Goal: Book appointment/travel/reservation

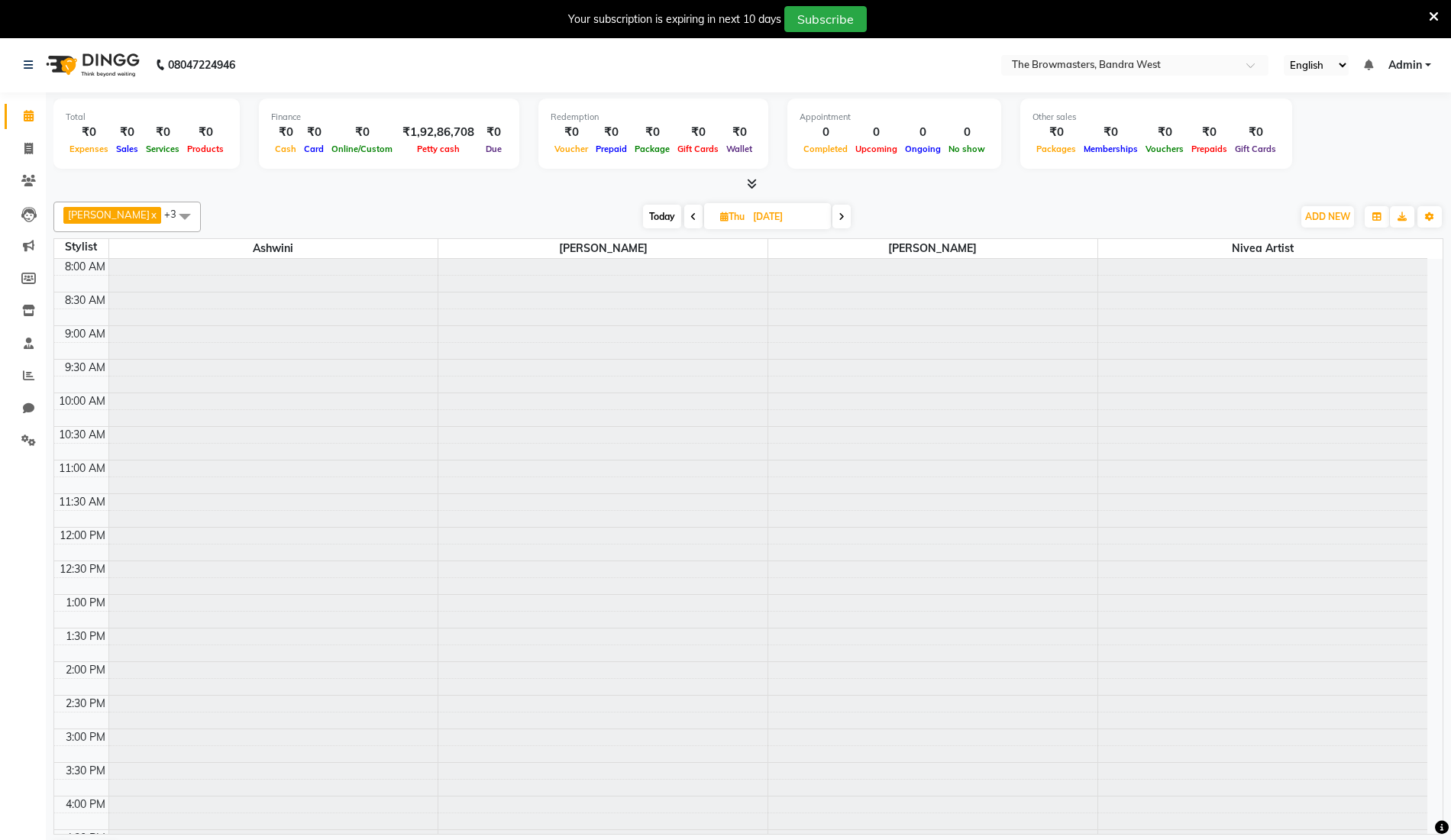
click at [726, 215] on icon at bounding box center [724, 216] width 8 height 10
select select "9"
select select "2025"
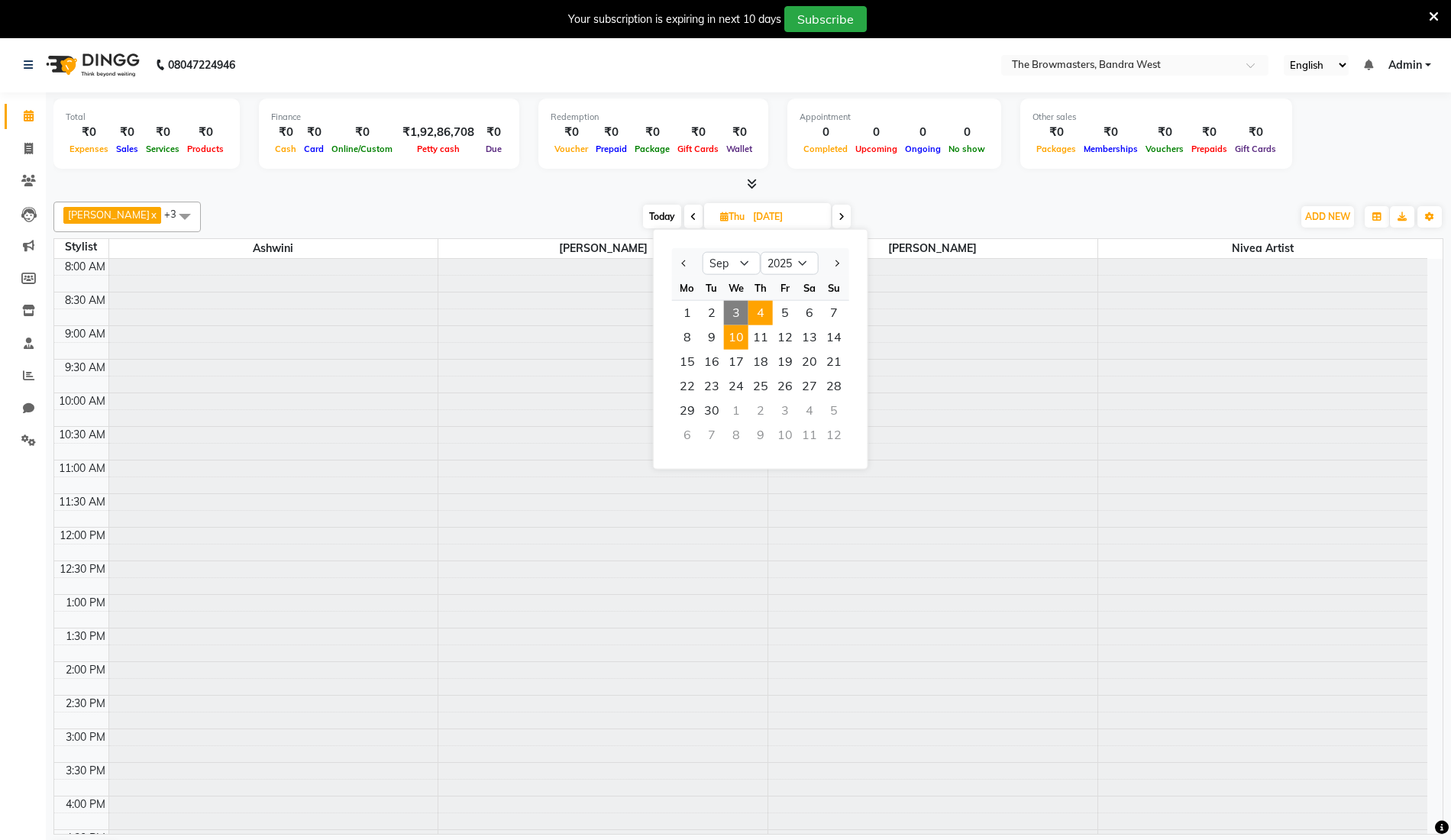
click at [745, 335] on span "10" at bounding box center [736, 337] width 24 height 24
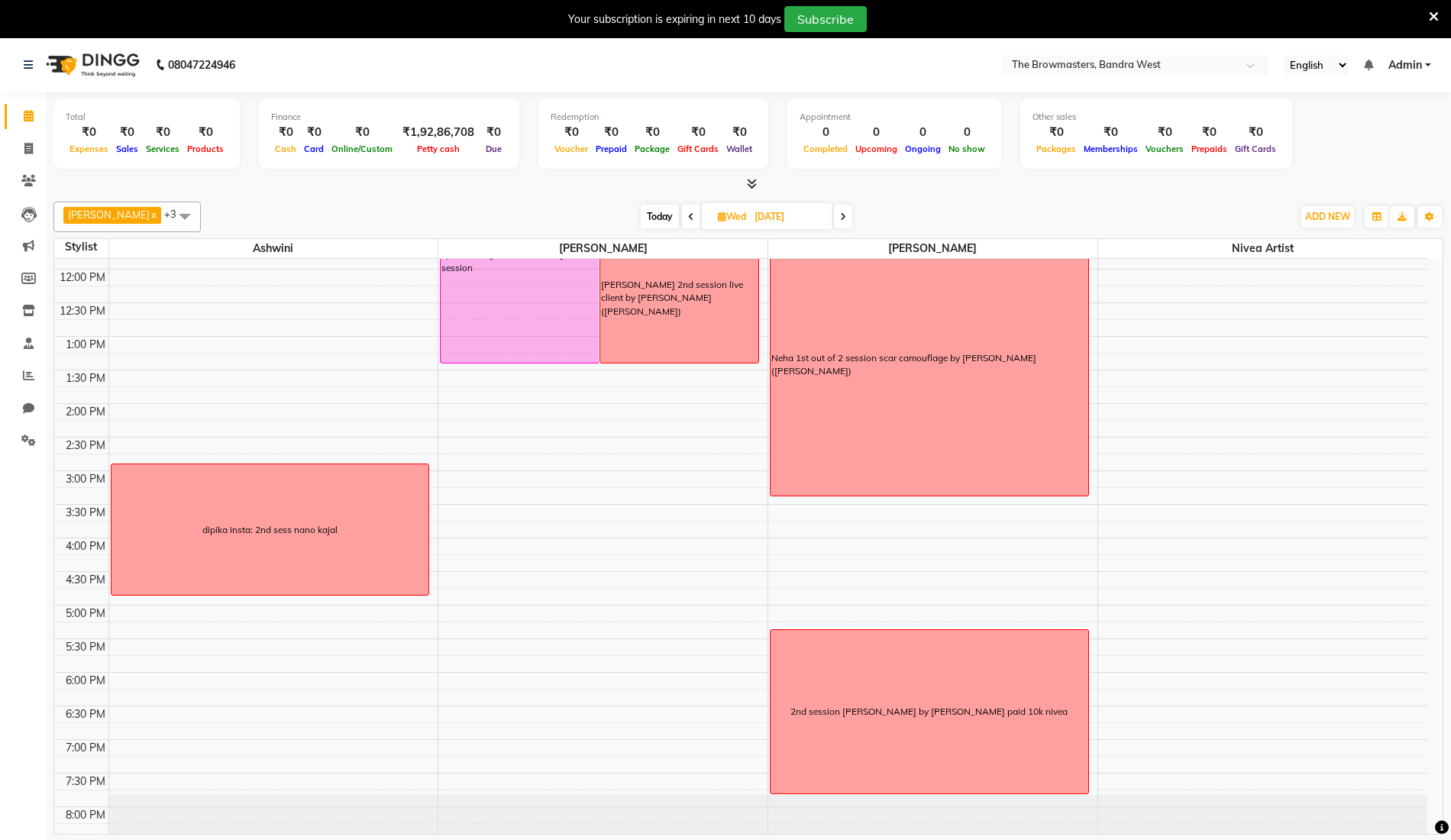
scroll to position [258, 0]
click at [849, 211] on span at bounding box center [843, 216] width 18 height 24
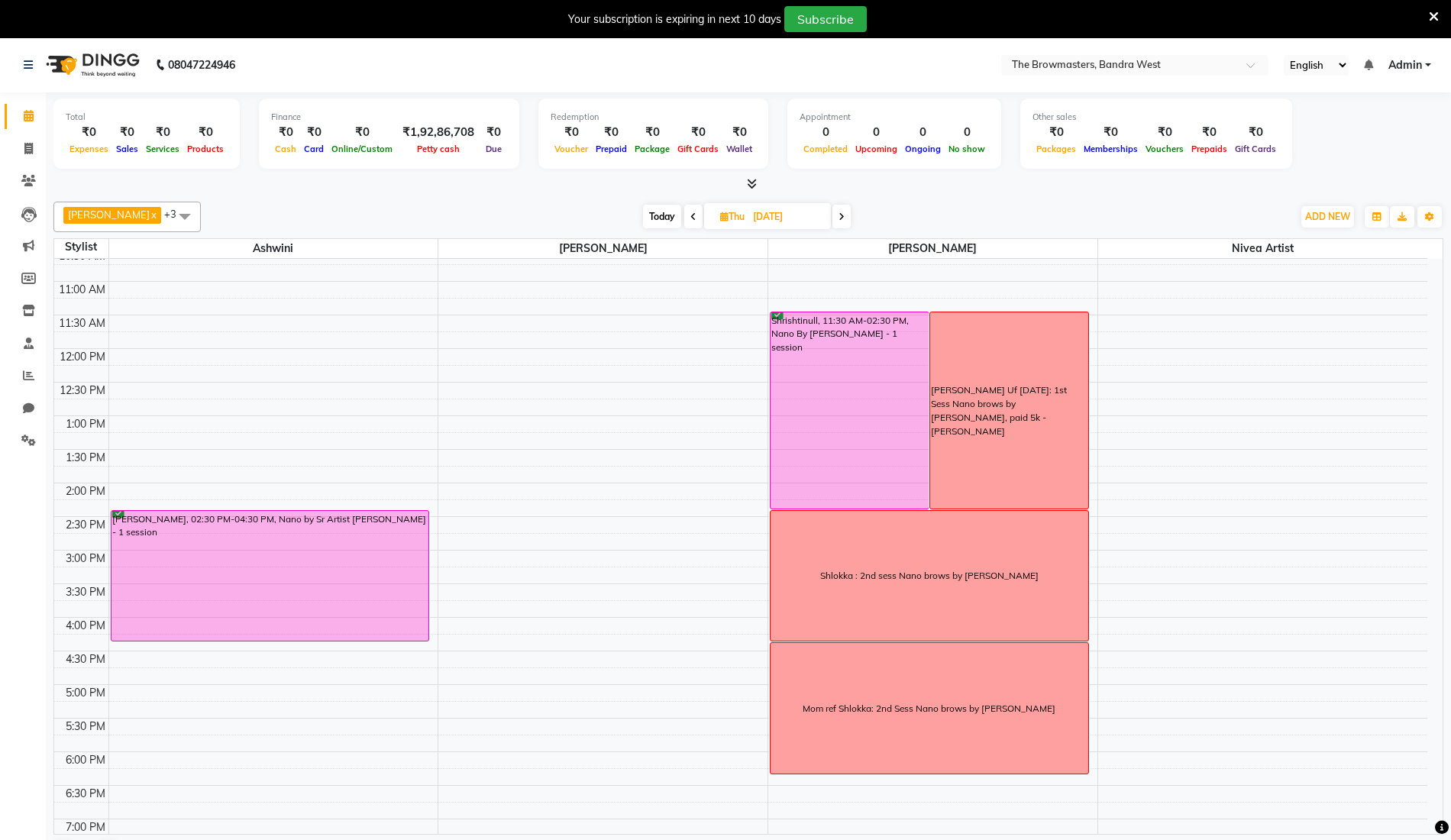
scroll to position [185, 0]
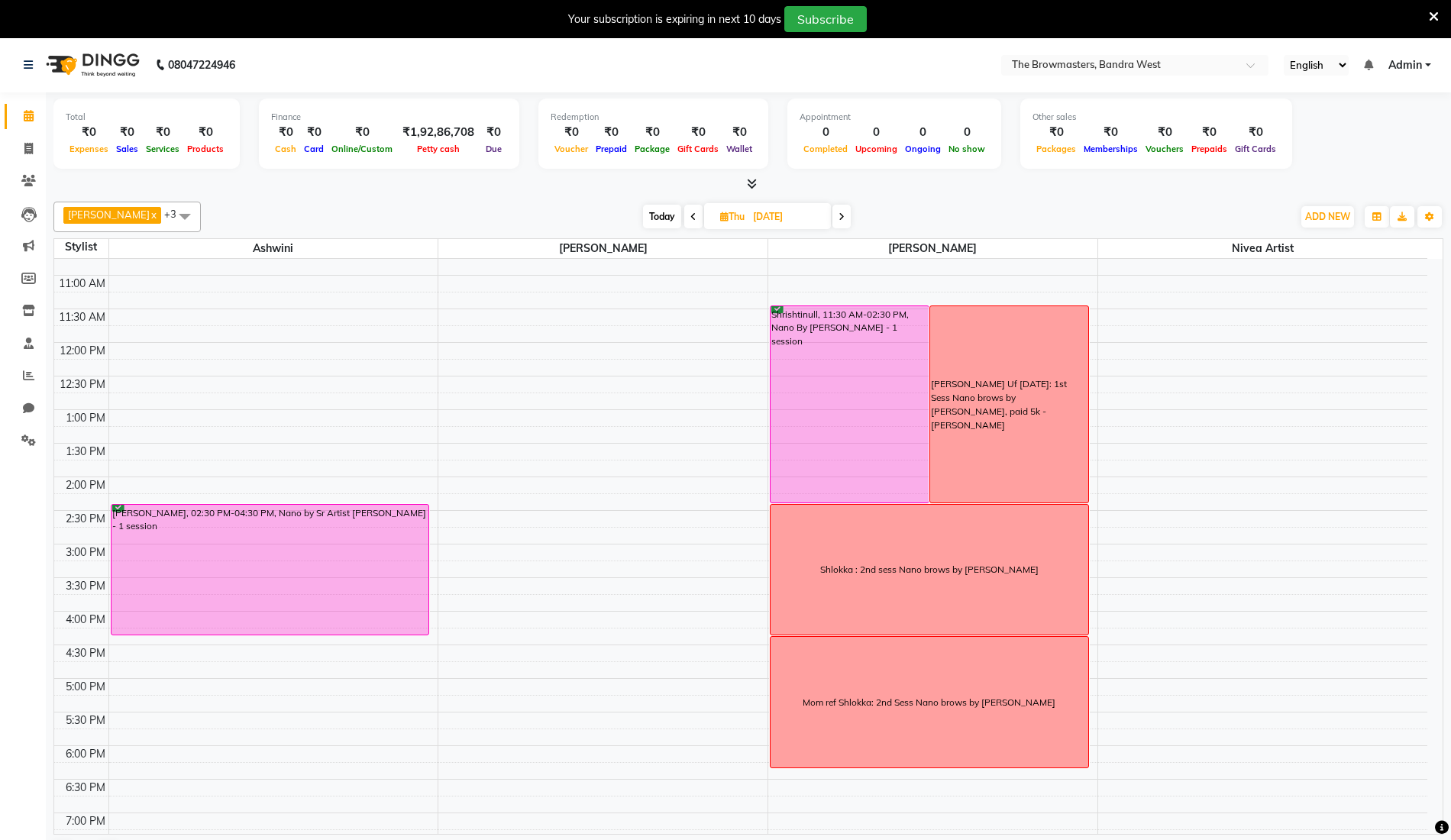
click at [693, 220] on icon at bounding box center [693, 216] width 6 height 9
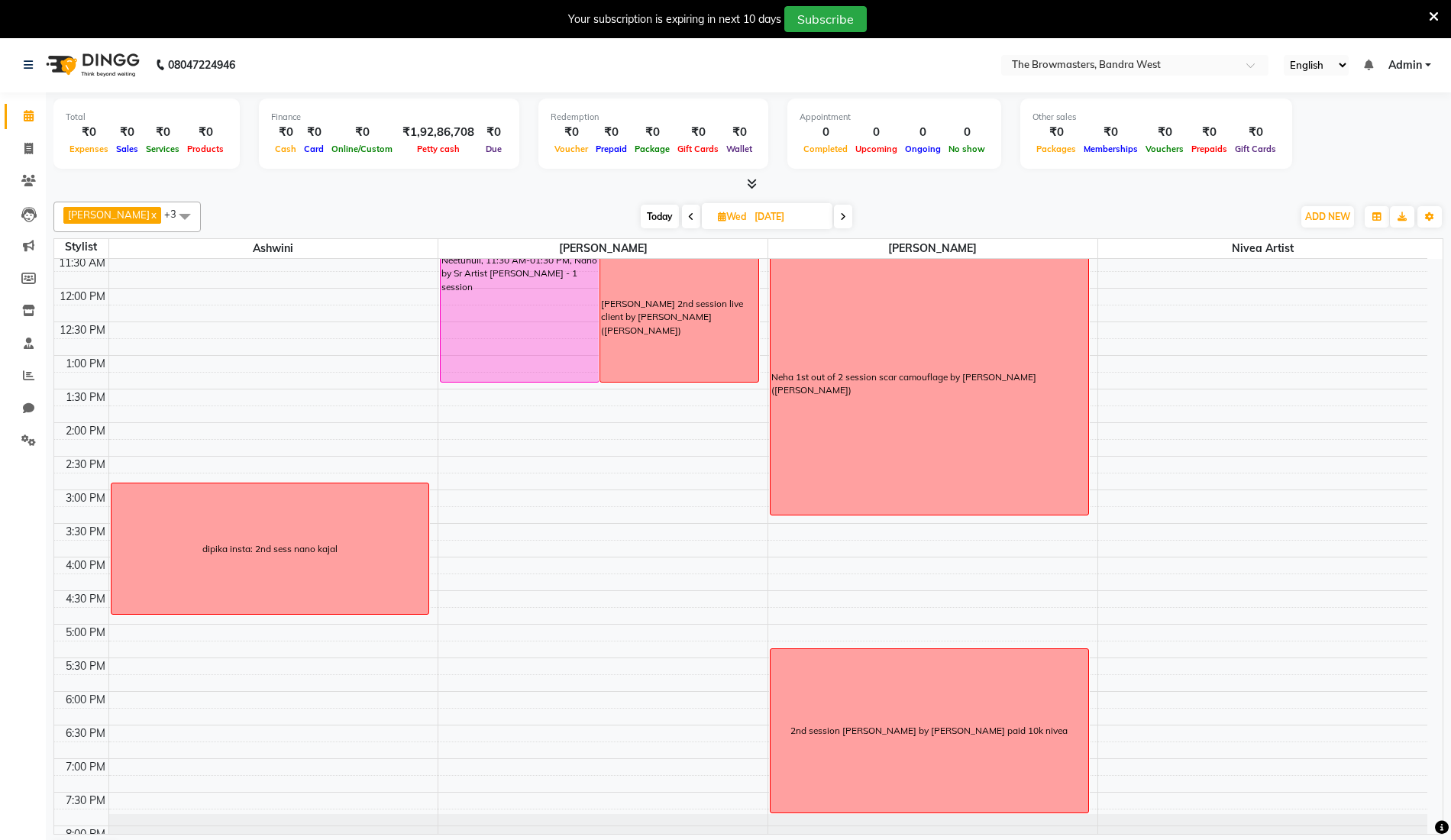
scroll to position [238, 0]
click at [851, 214] on span at bounding box center [843, 216] width 18 height 24
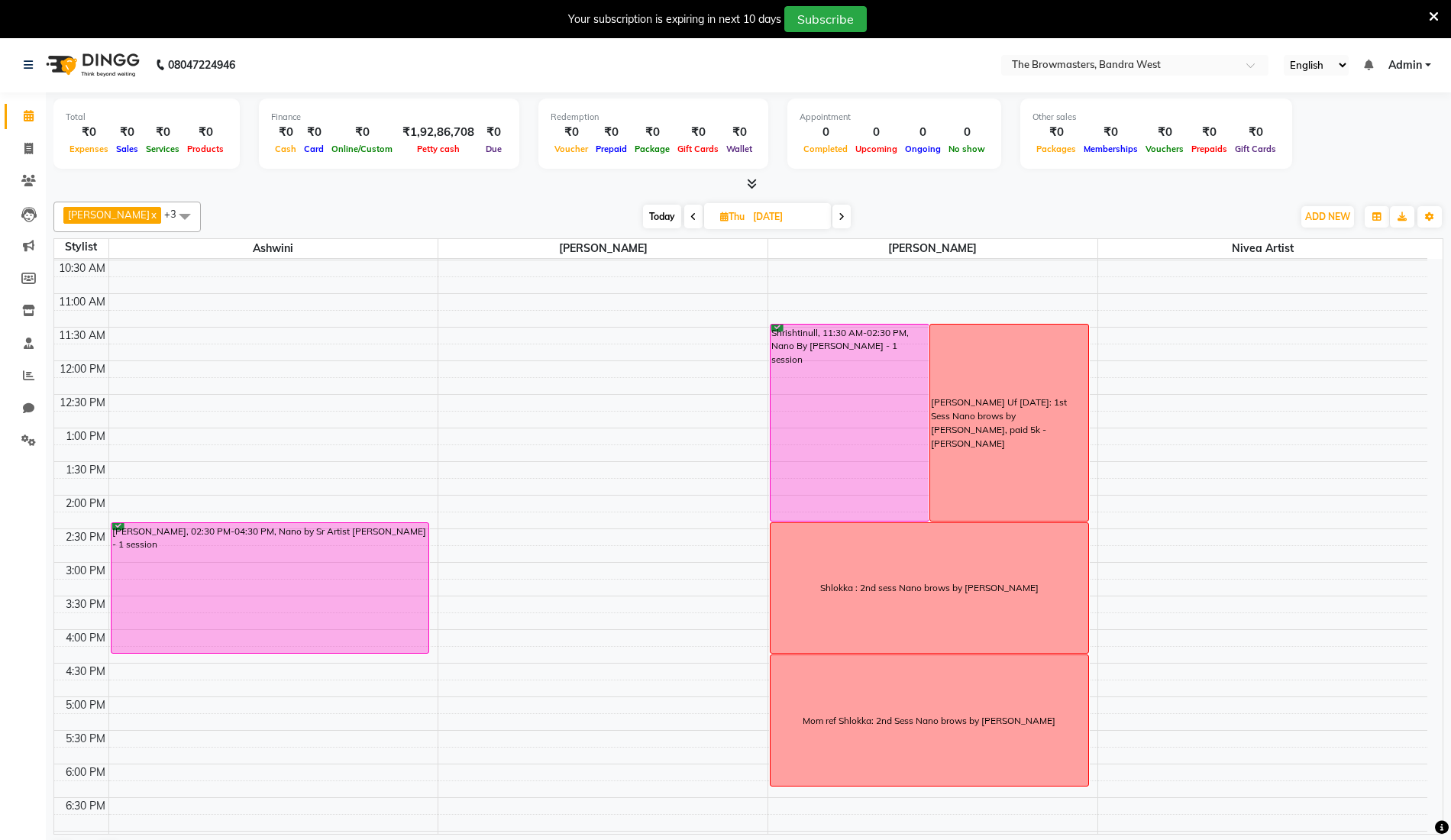
scroll to position [166, 0]
click at [694, 220] on span at bounding box center [693, 216] width 18 height 24
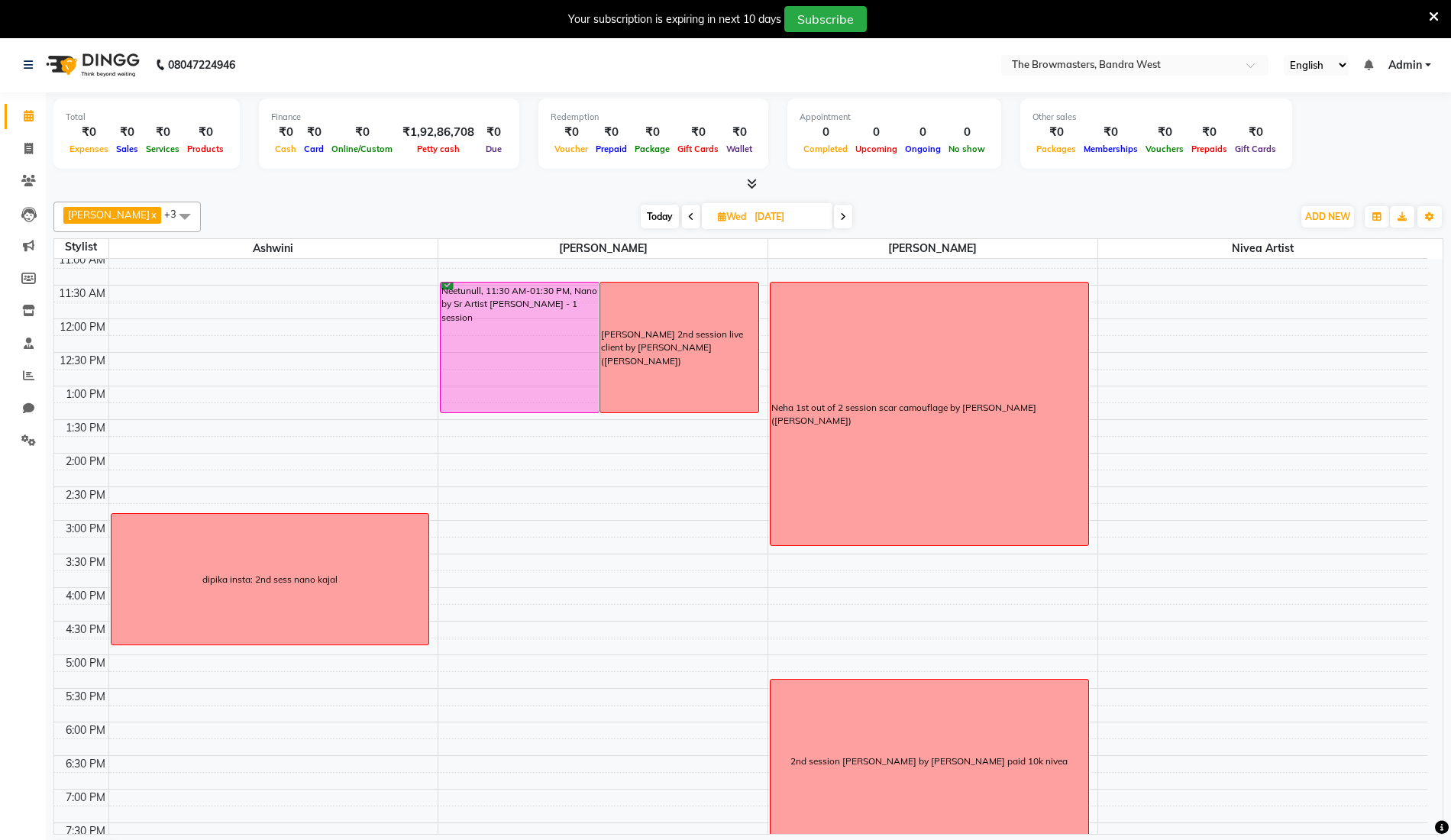
scroll to position [206, 0]
click at [846, 217] on icon at bounding box center [843, 216] width 6 height 9
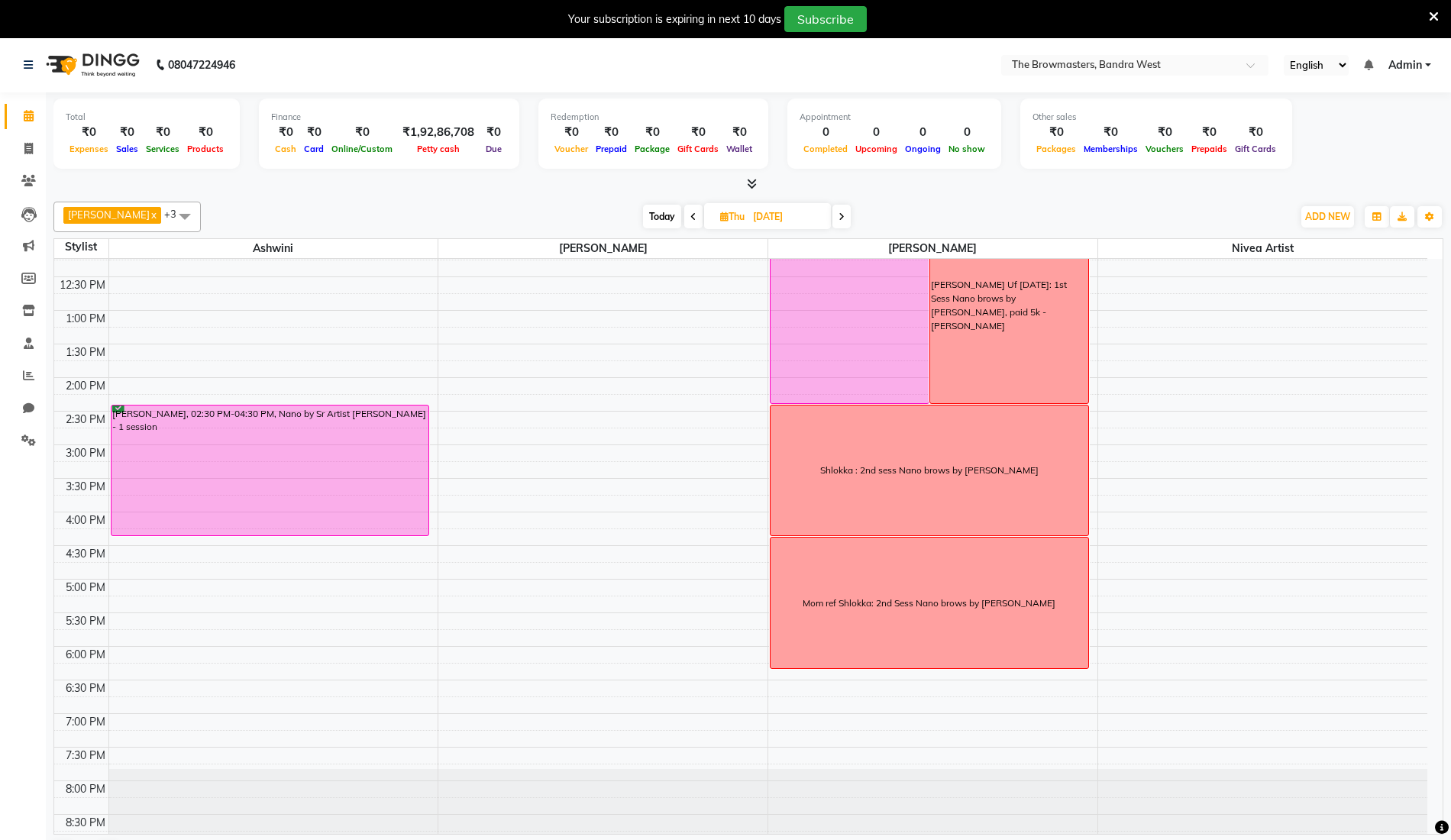
click at [692, 219] on icon at bounding box center [693, 216] width 6 height 9
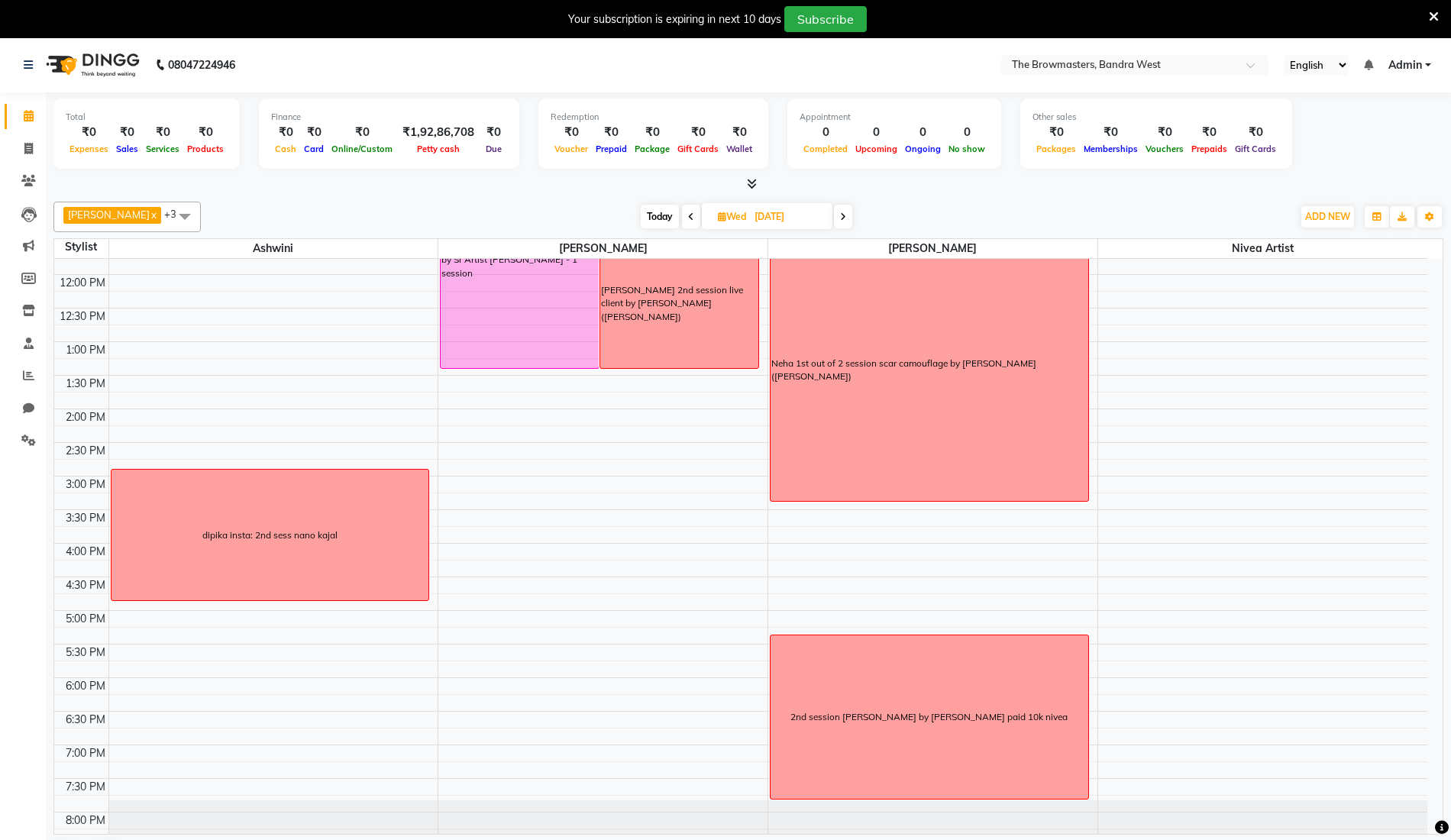
scroll to position [265, 0]
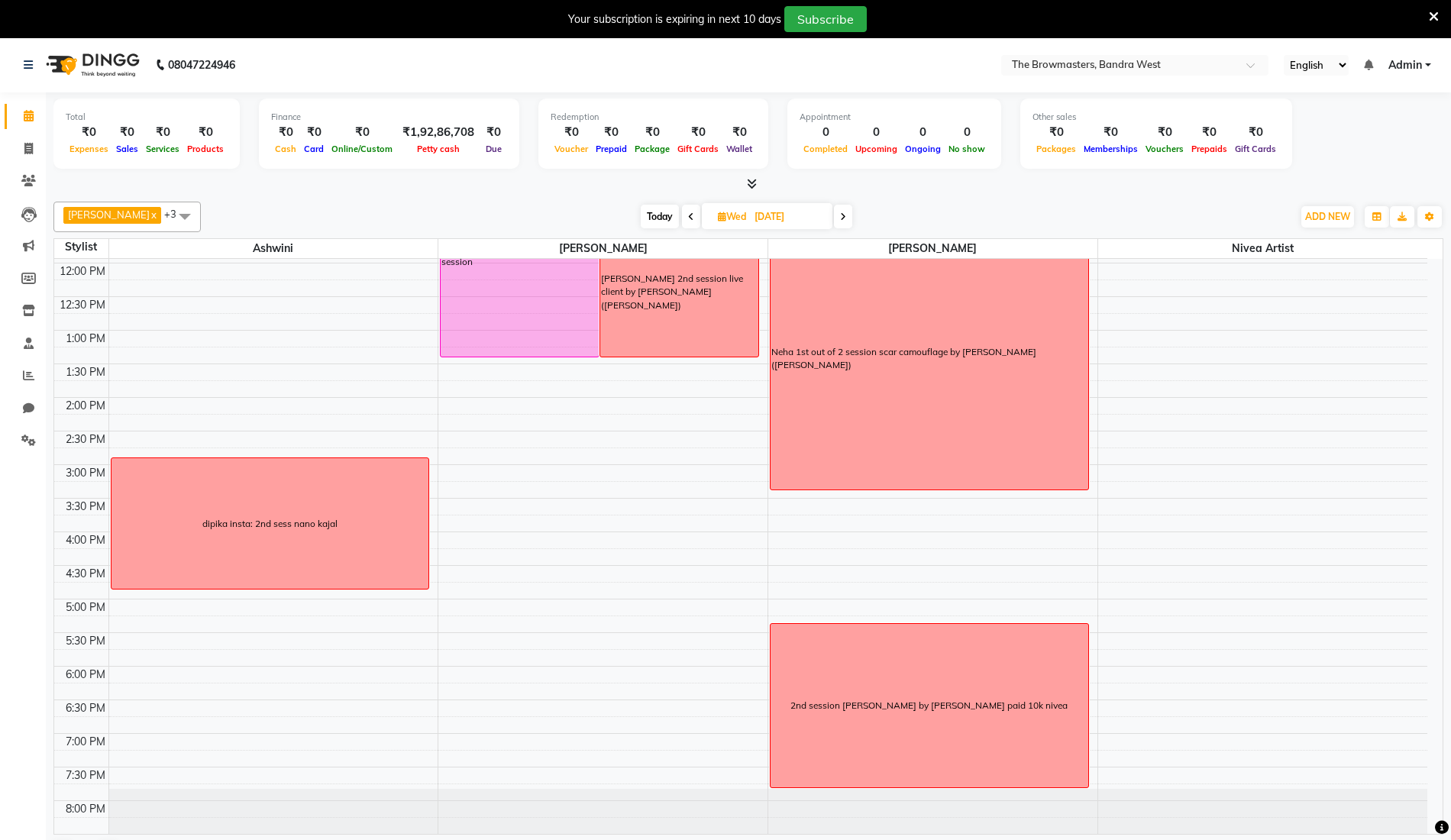
click at [849, 212] on span at bounding box center [843, 216] width 18 height 24
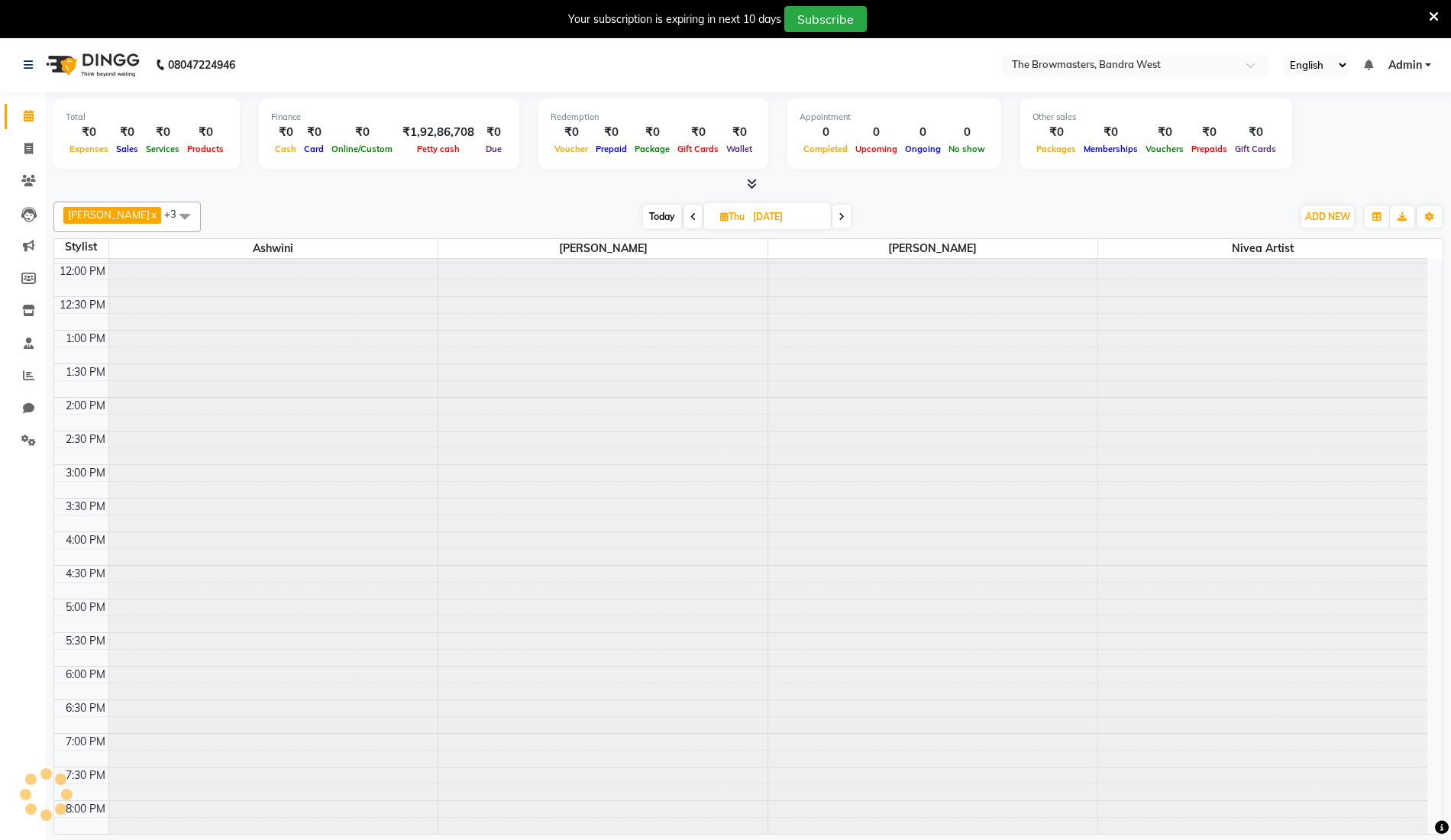
scroll to position [284, 0]
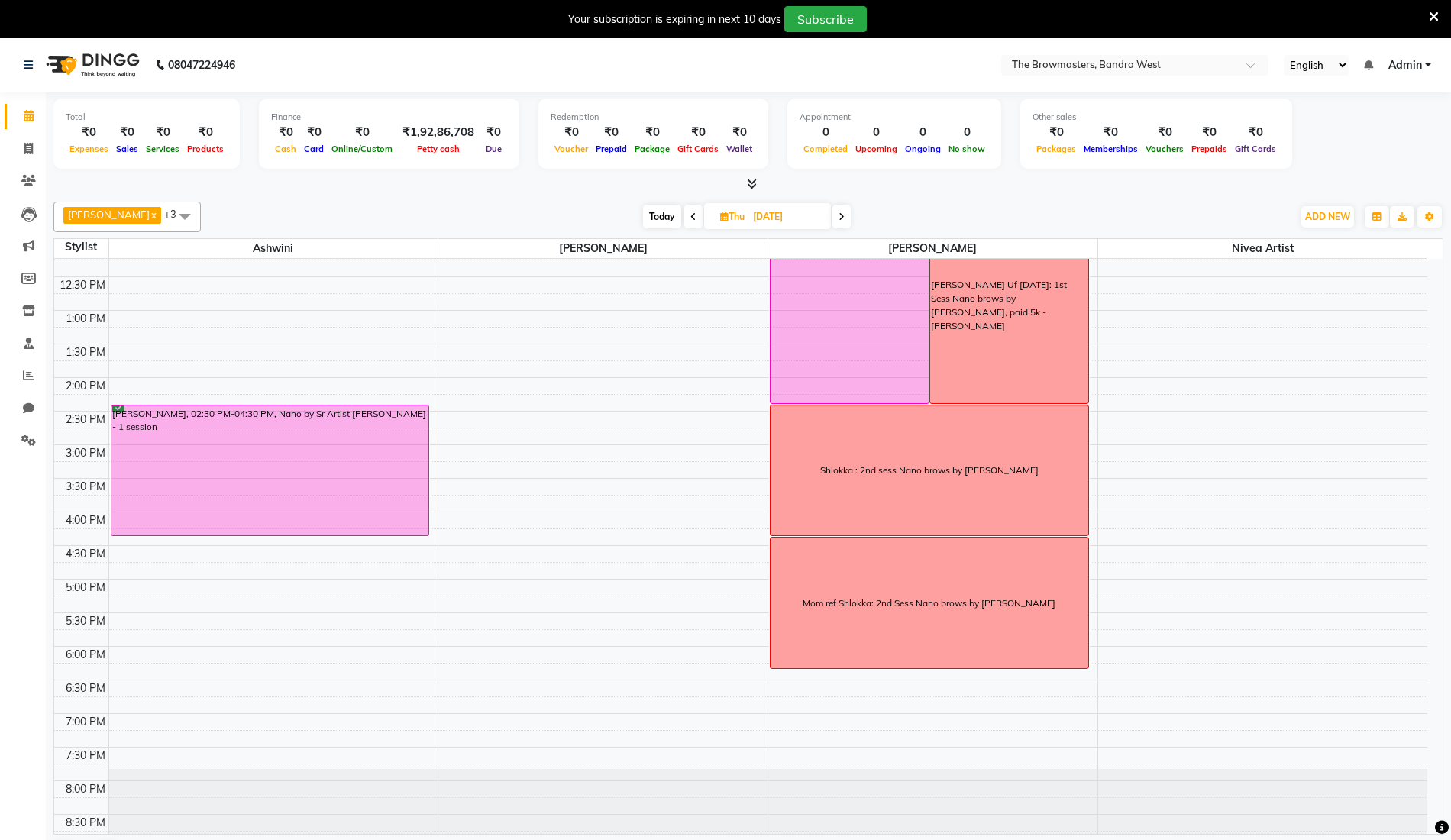
click at [849, 212] on span at bounding box center [841, 216] width 18 height 24
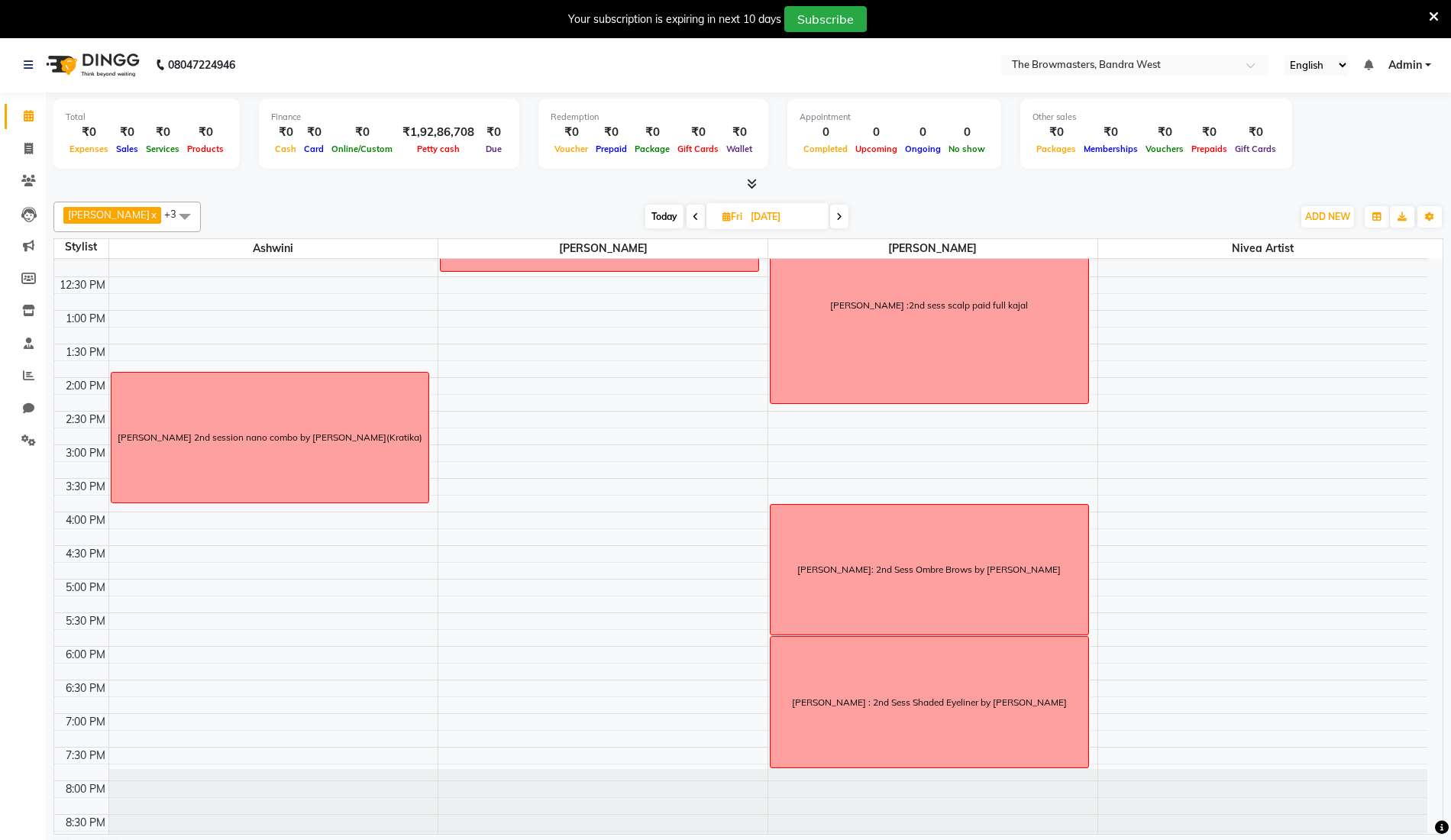
click at [848, 212] on span at bounding box center [839, 216] width 18 height 24
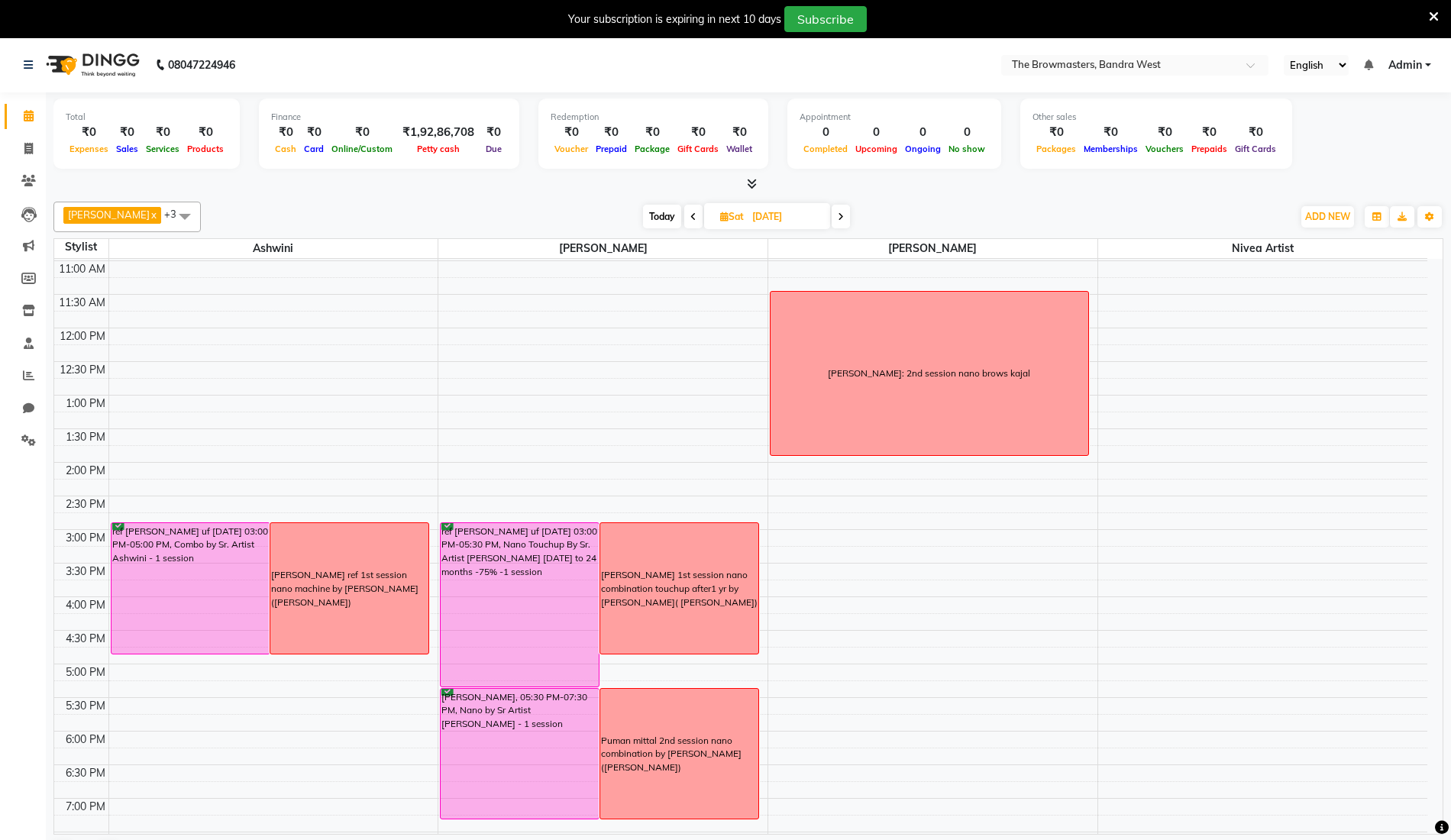
scroll to position [200, 0]
click at [839, 212] on span at bounding box center [840, 216] width 18 height 24
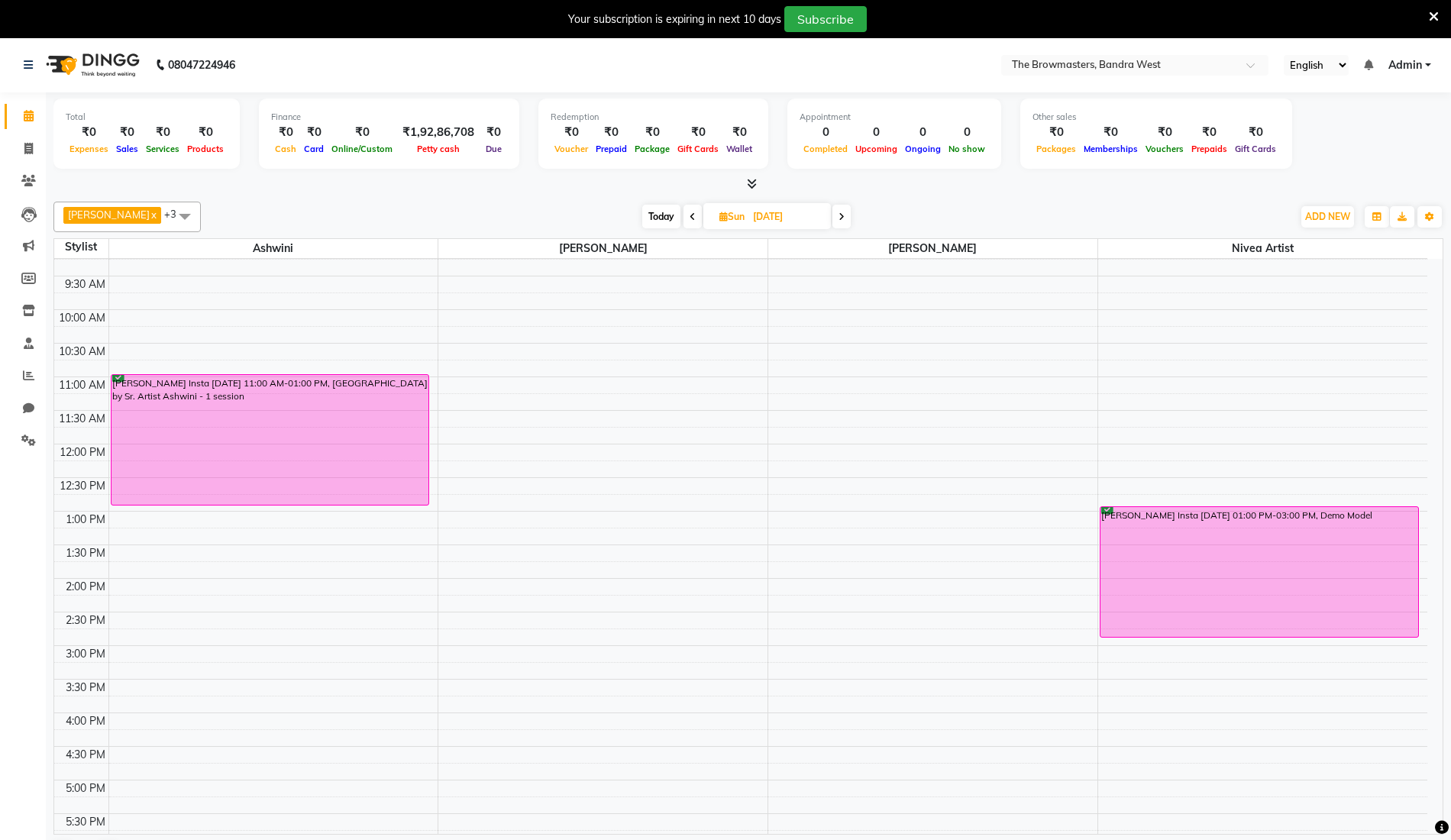
scroll to position [83, 0]
click at [845, 218] on icon at bounding box center [842, 216] width 6 height 9
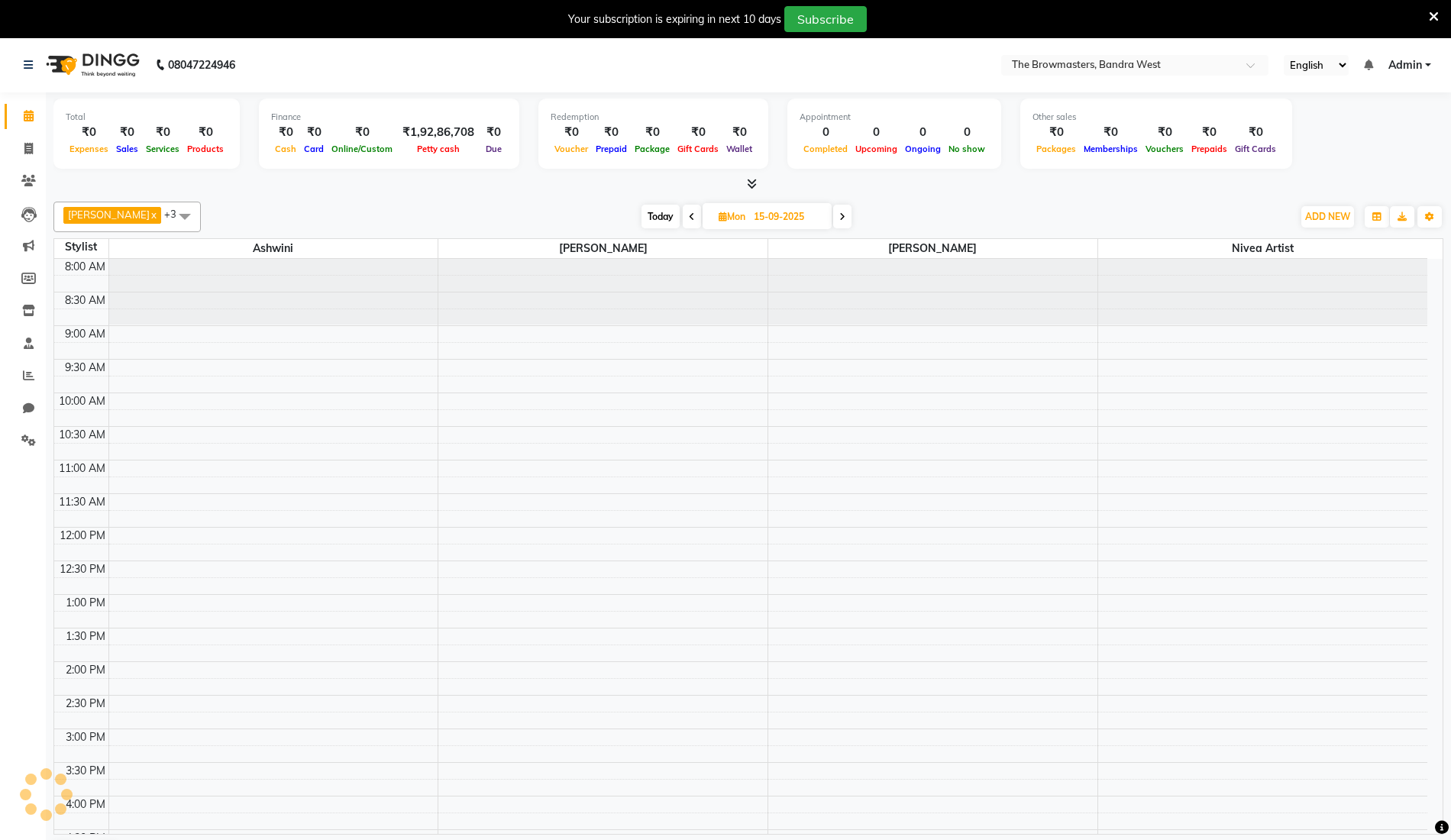
scroll to position [284, 0]
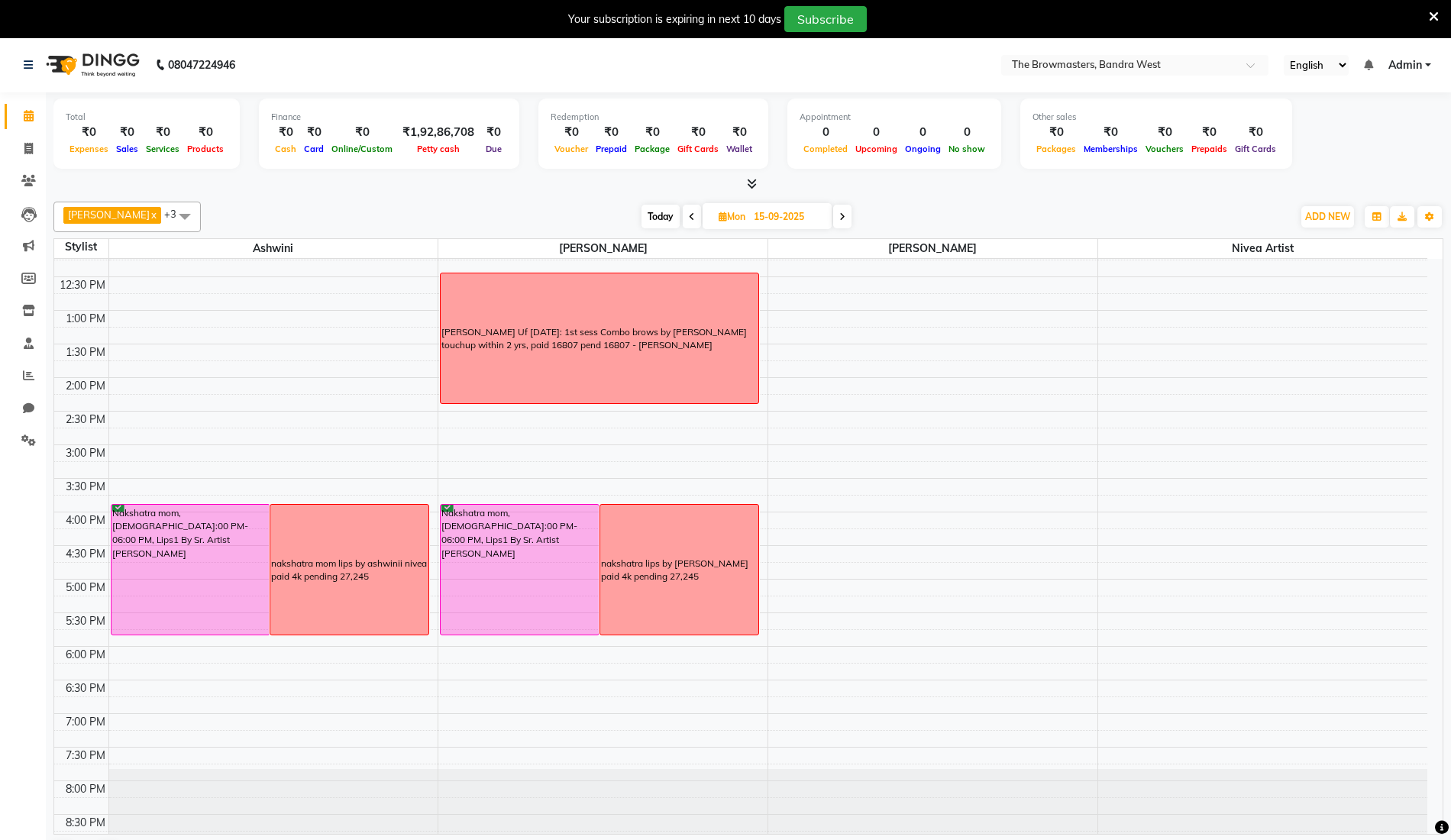
click at [695, 214] on icon at bounding box center [692, 216] width 6 height 9
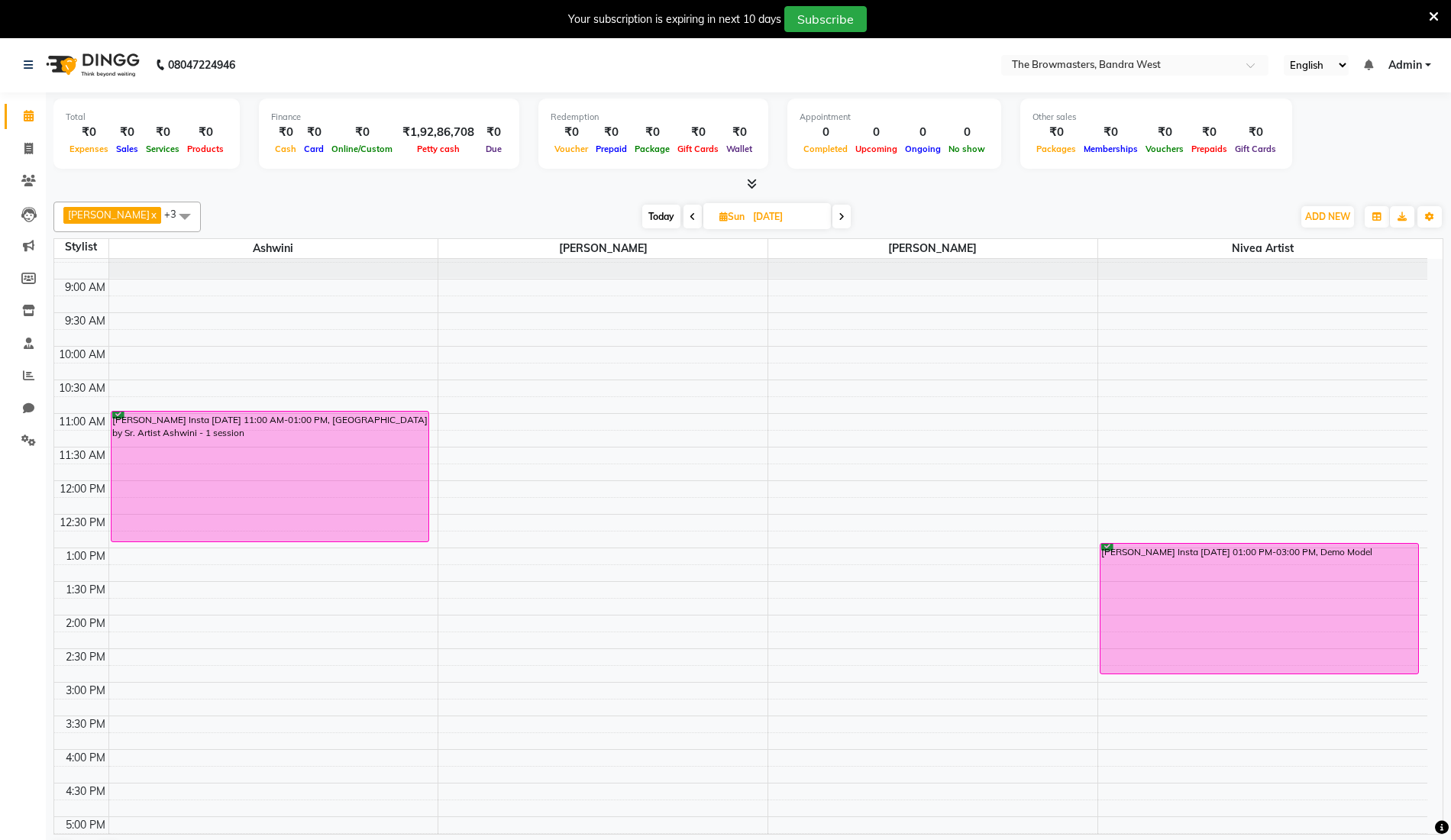
scroll to position [46, 0]
click at [844, 219] on icon at bounding box center [842, 216] width 6 height 9
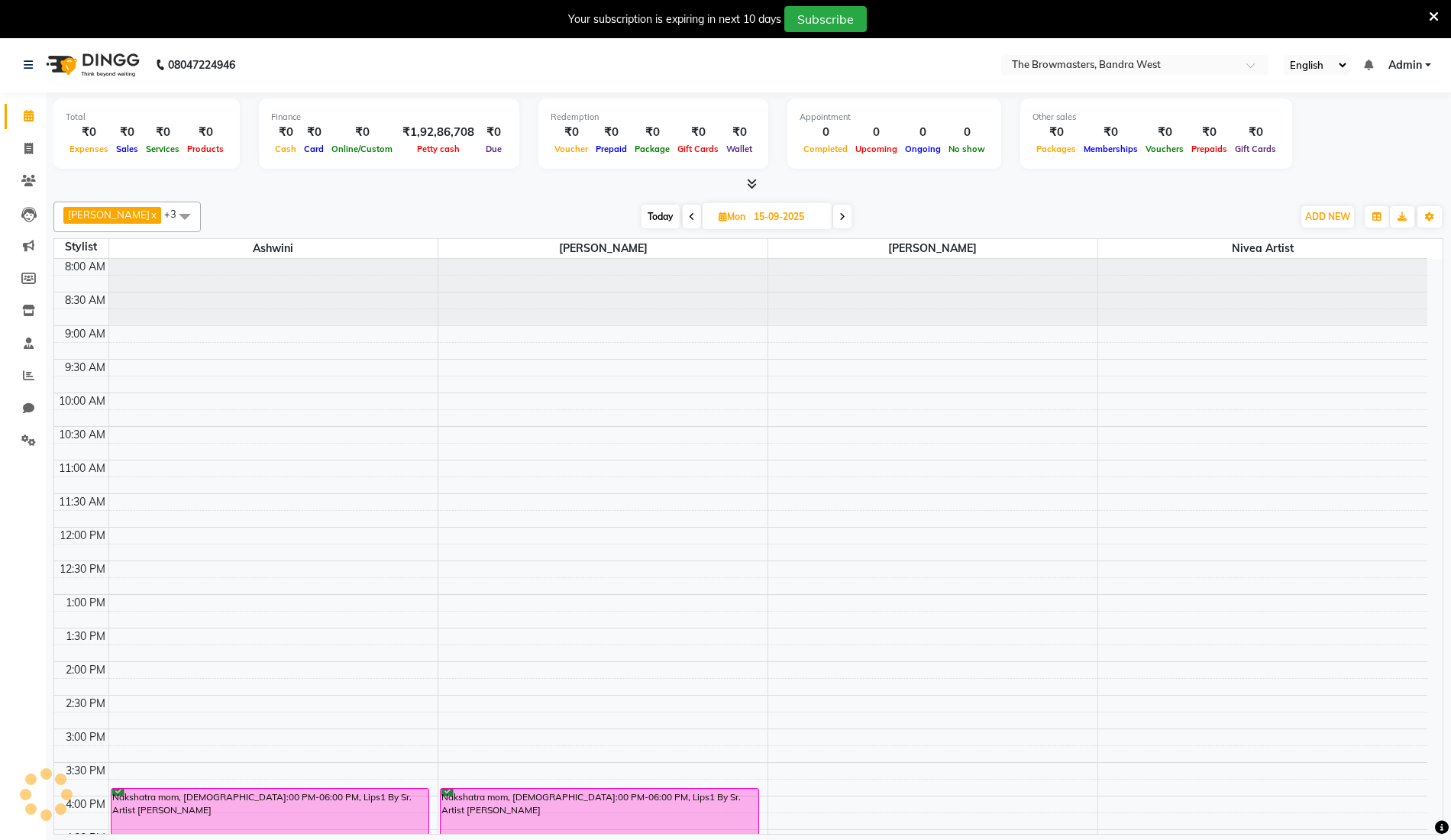
scroll to position [284, 0]
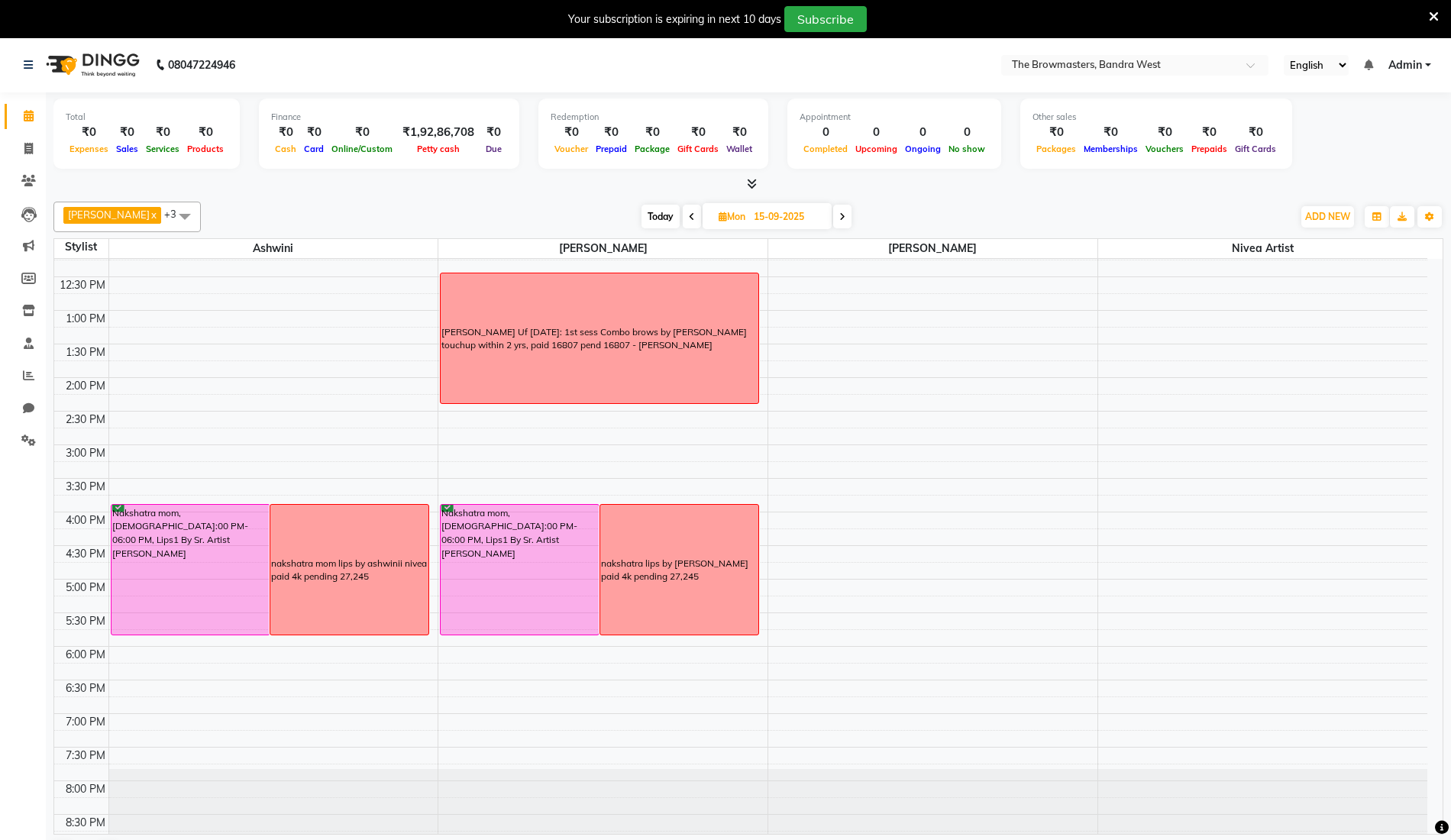
click at [844, 219] on icon at bounding box center [843, 216] width 6 height 9
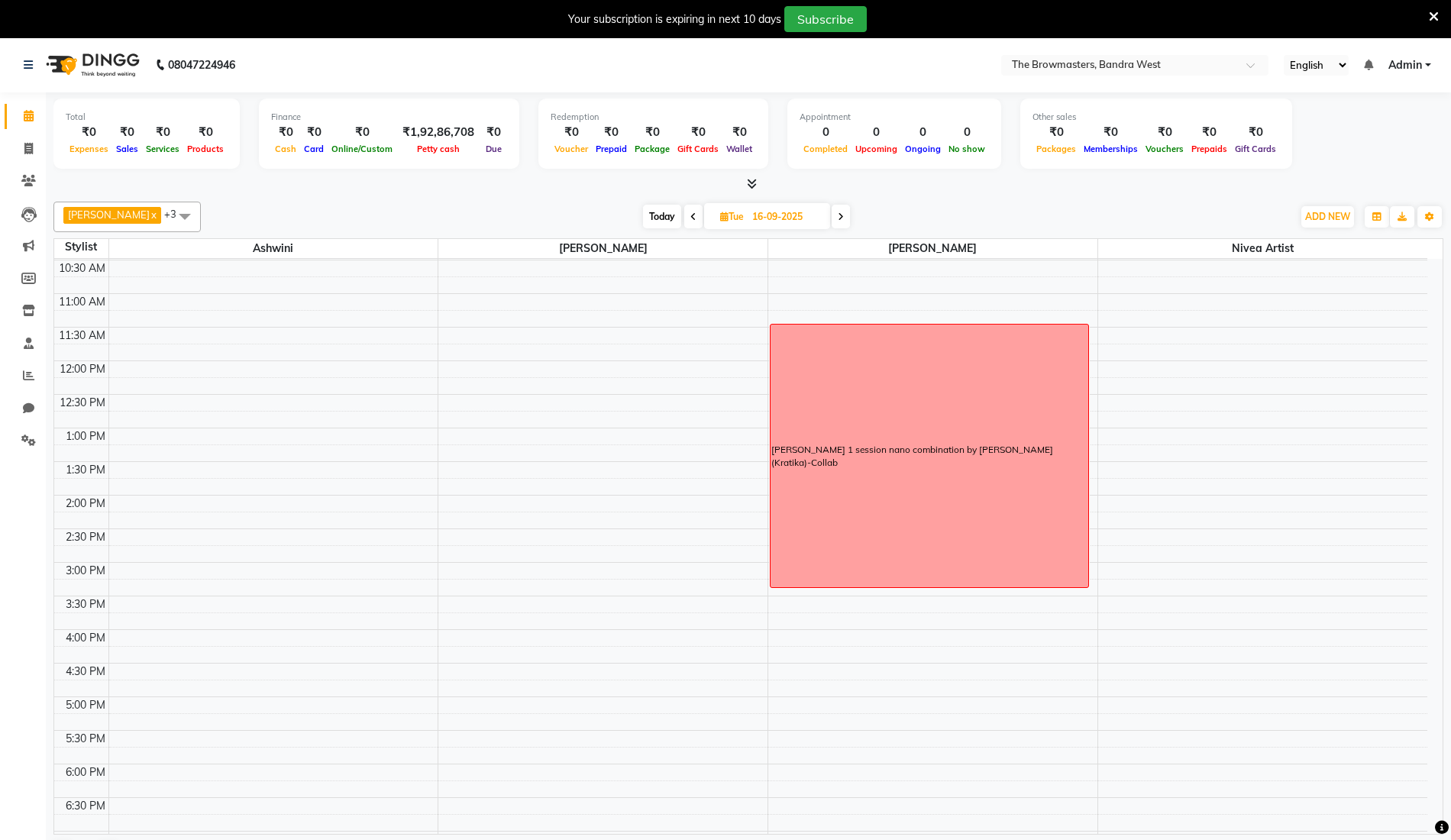
scroll to position [163, 0]
click at [699, 216] on span at bounding box center [693, 216] width 18 height 24
type input "15-09-2025"
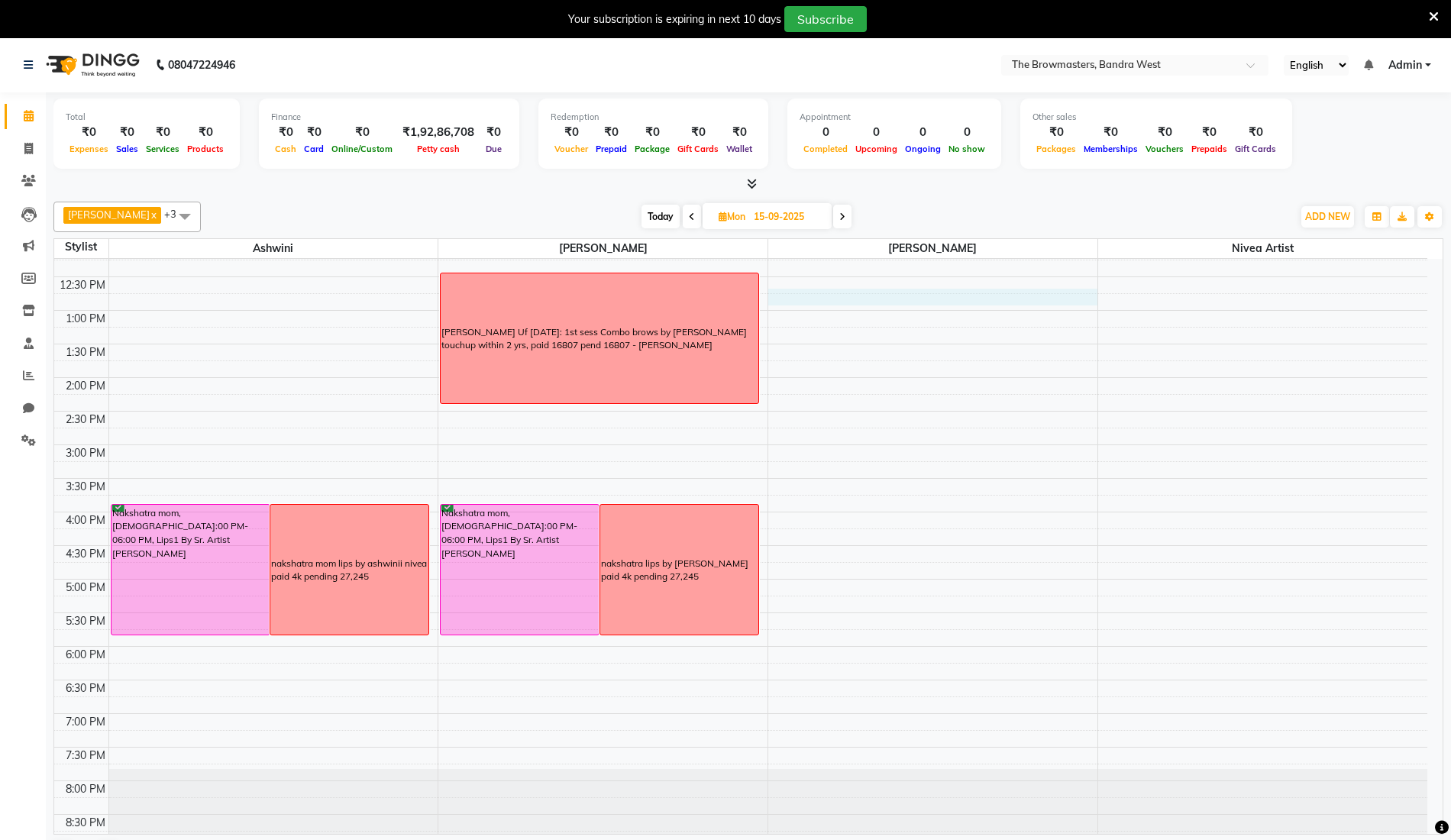
click at [850, 291] on div "8:00 AM 8:30 AM 9:00 AM 9:30 AM 10:00 AM 10:30 AM 11:00 AM 11:30 AM 12:00 PM 12…" at bounding box center [741, 411] width 1373 height 873
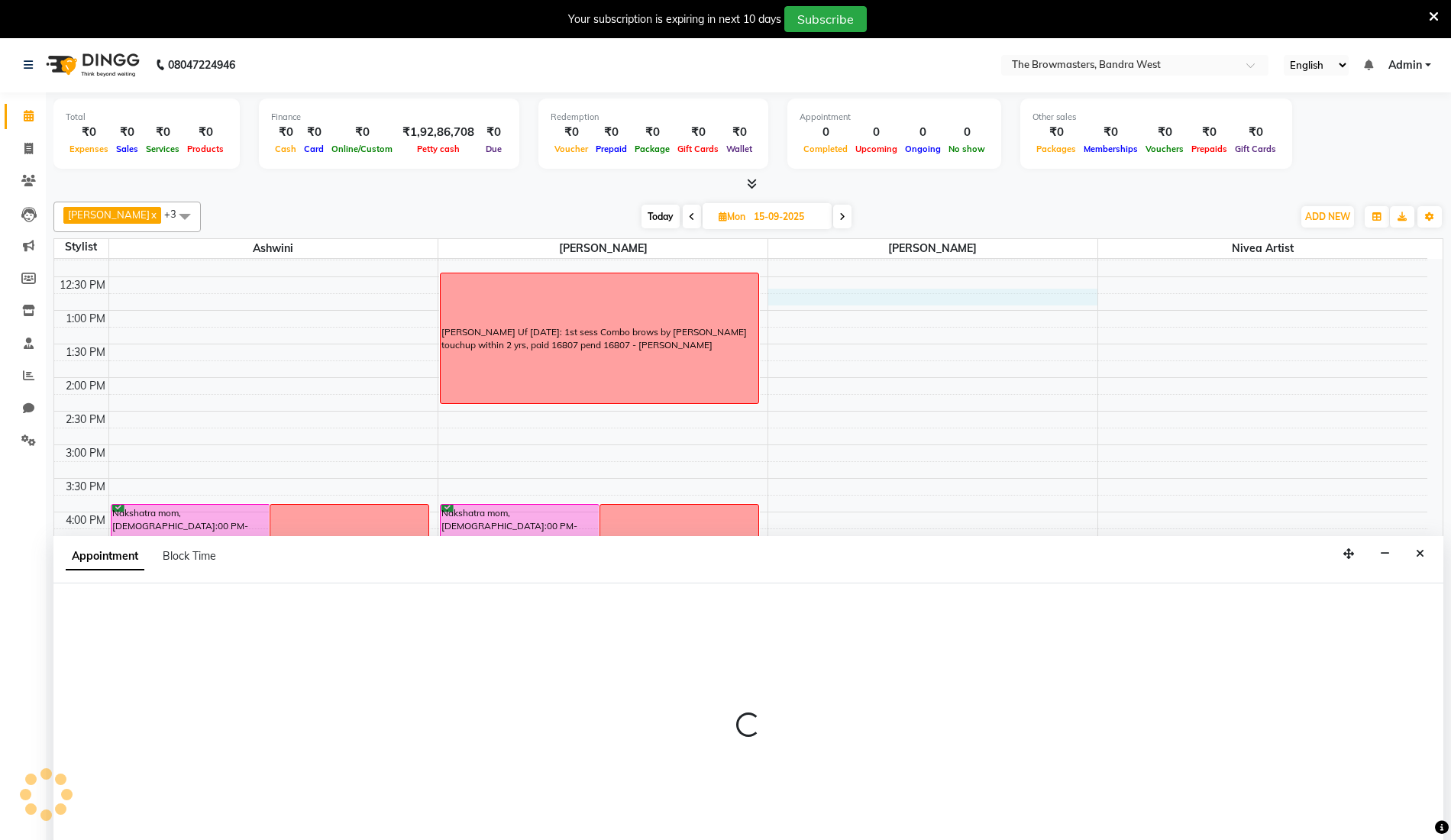
scroll to position [38, 0]
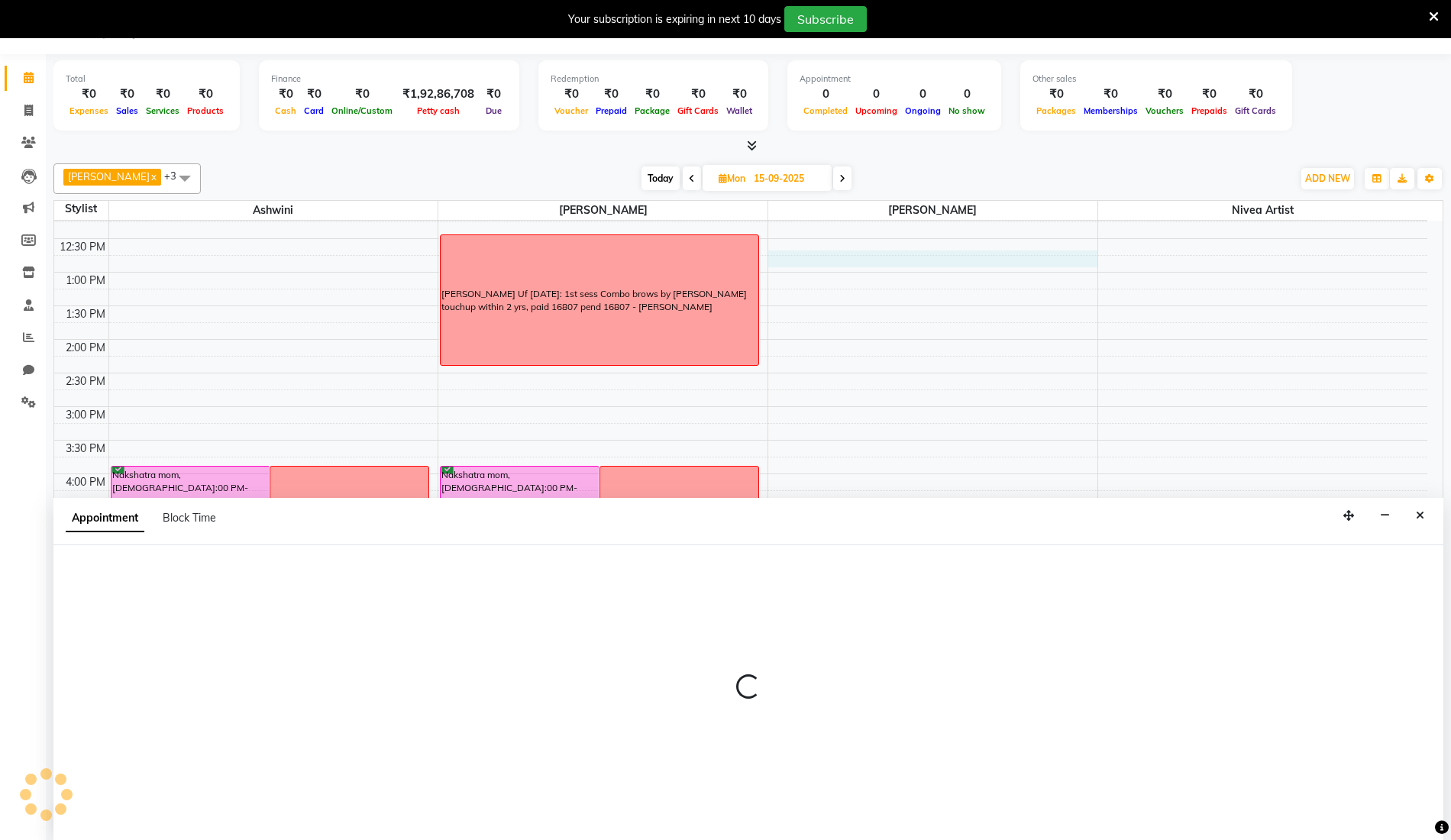
select select "64308"
select select "765"
select select "tentative"
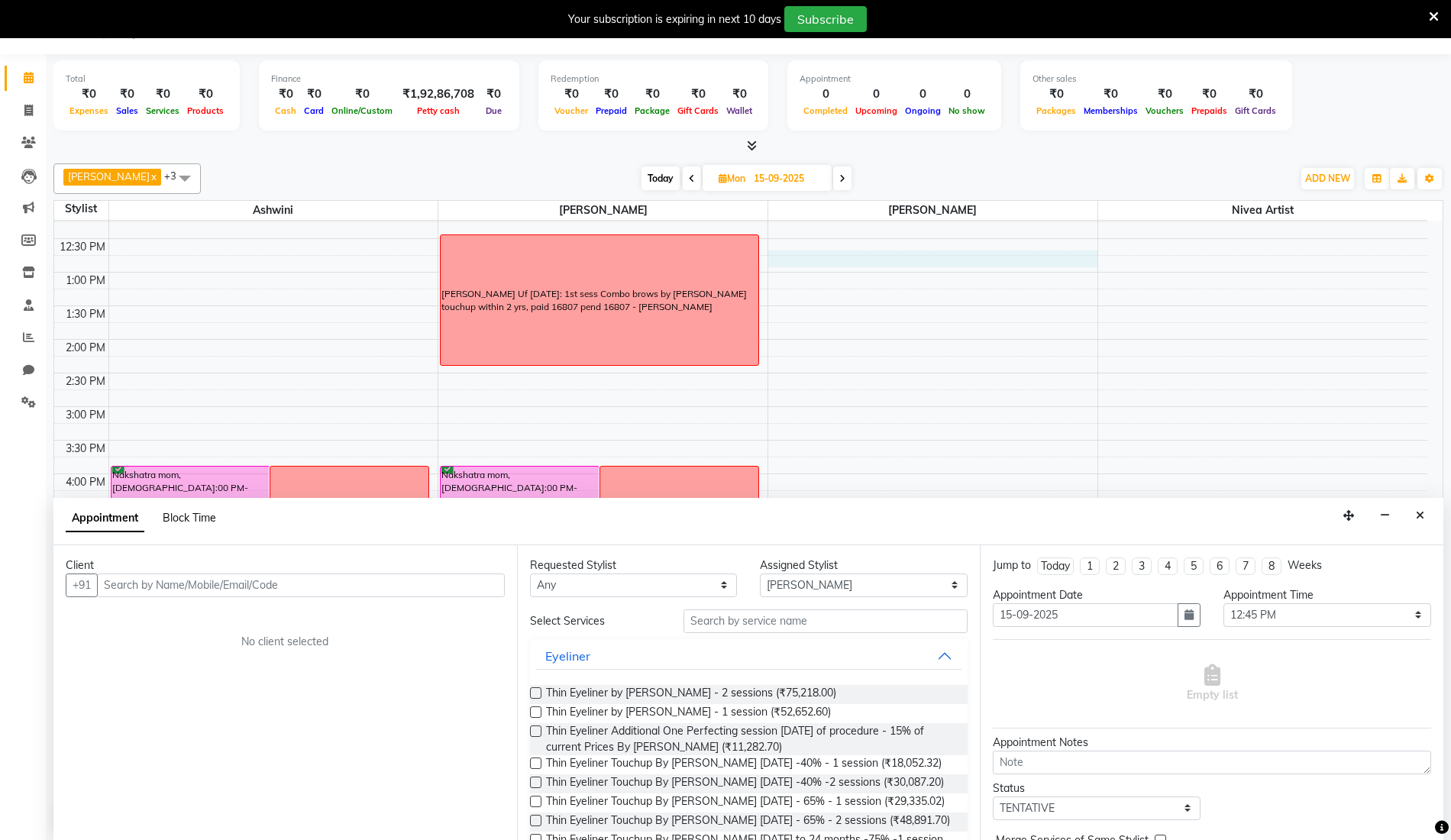
click at [192, 518] on span "Block Time" at bounding box center [189, 517] width 54 height 14
select select "64308"
select select "765"
select select "780"
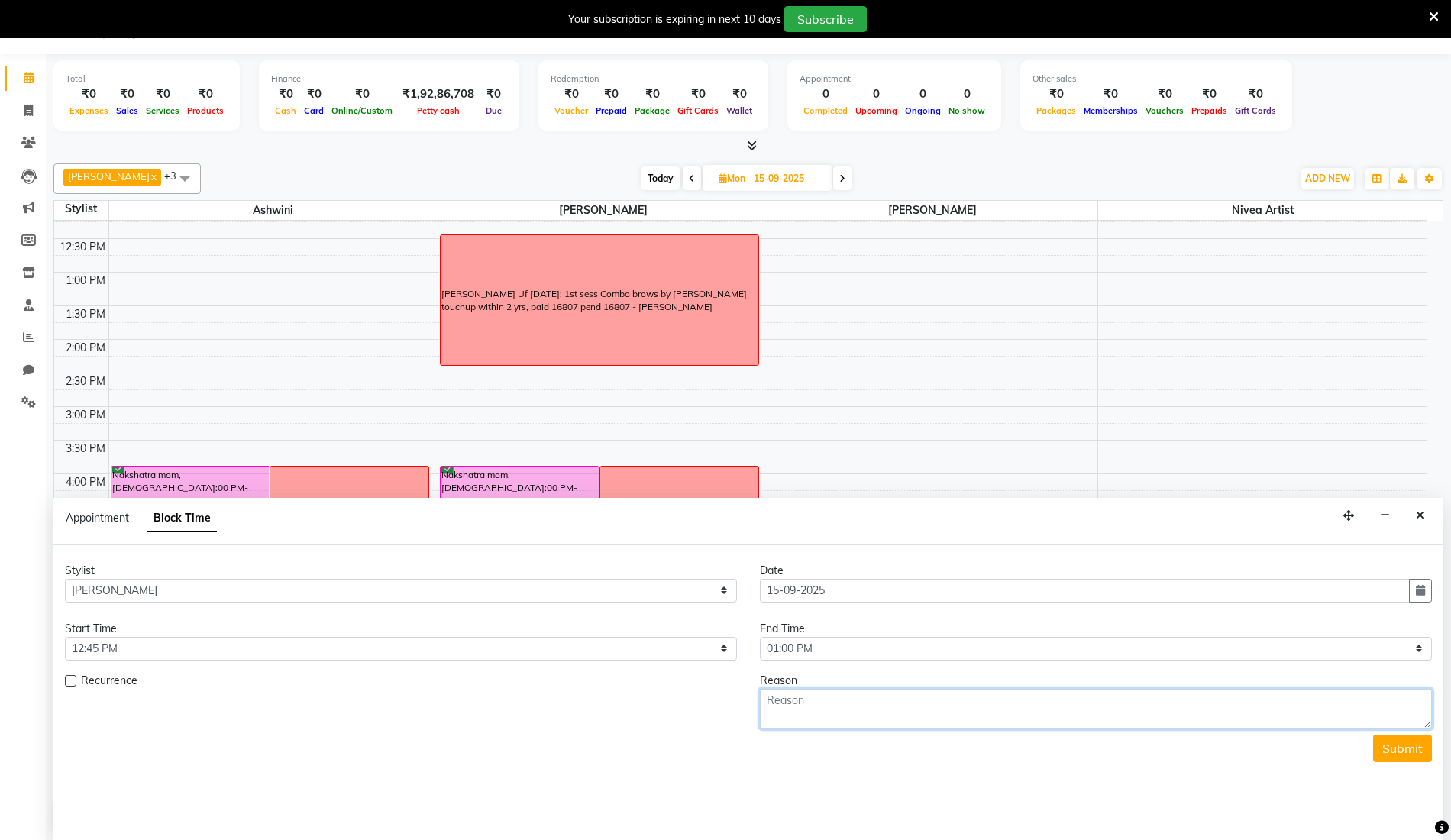
click at [799, 700] on textarea at bounding box center [1096, 709] width 672 height 40
type textarea "FLOORING"
click at [1024, 646] on select "Select 09:00 AM 09:15 AM 09:30 AM 09:45 AM 10:00 AM 10:15 AM 10:30 AM 10:45 AM …" at bounding box center [1096, 648] width 672 height 24
select select "1200"
click at [760, 636] on select "Select 09:00 AM 09:15 AM 09:30 AM 09:45 AM 10:00 AM 10:15 AM 10:30 AM 10:45 AM …" at bounding box center [1096, 648] width 672 height 24
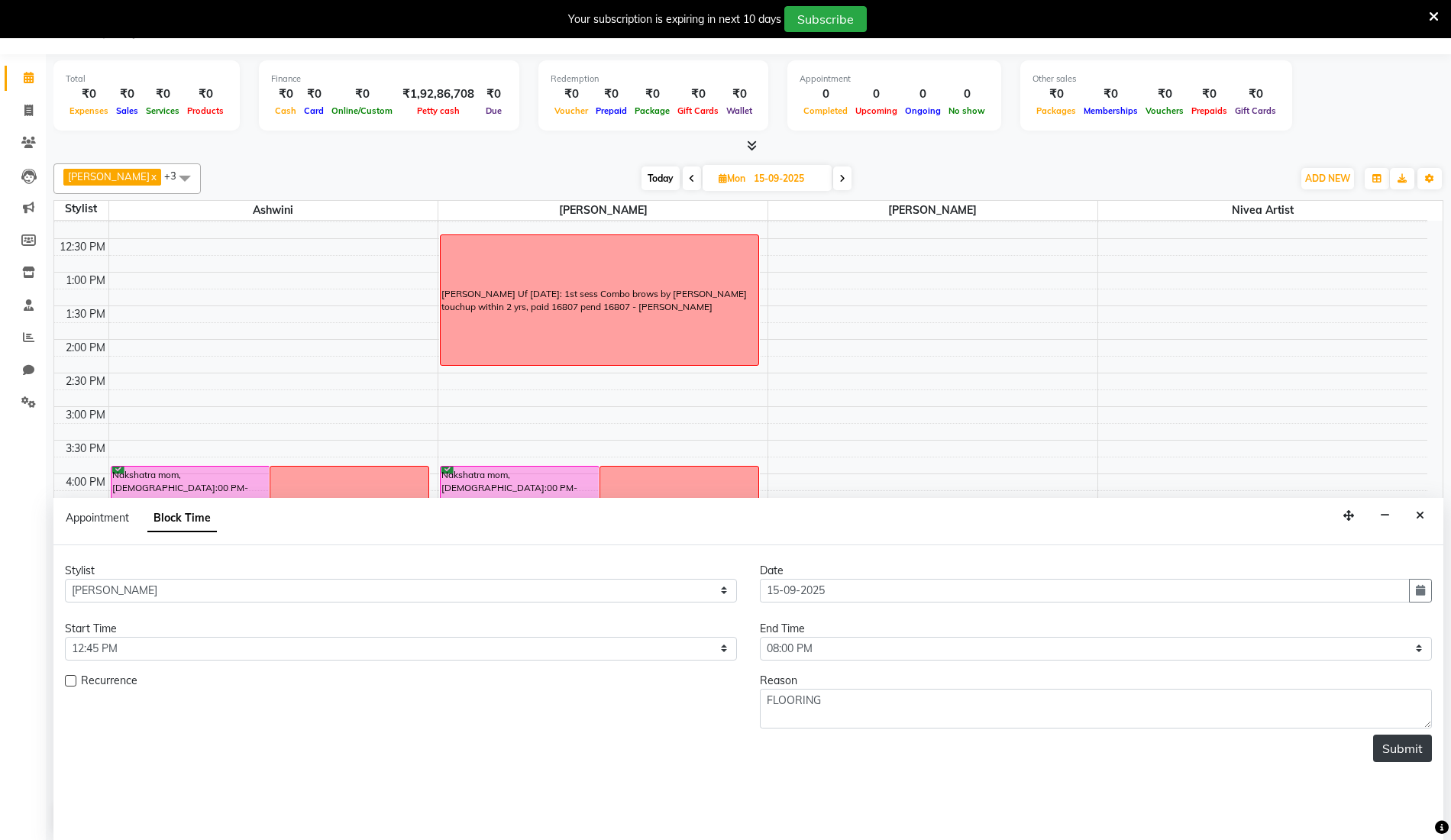
click at [1406, 747] on button "Submit" at bounding box center [1402, 748] width 59 height 27
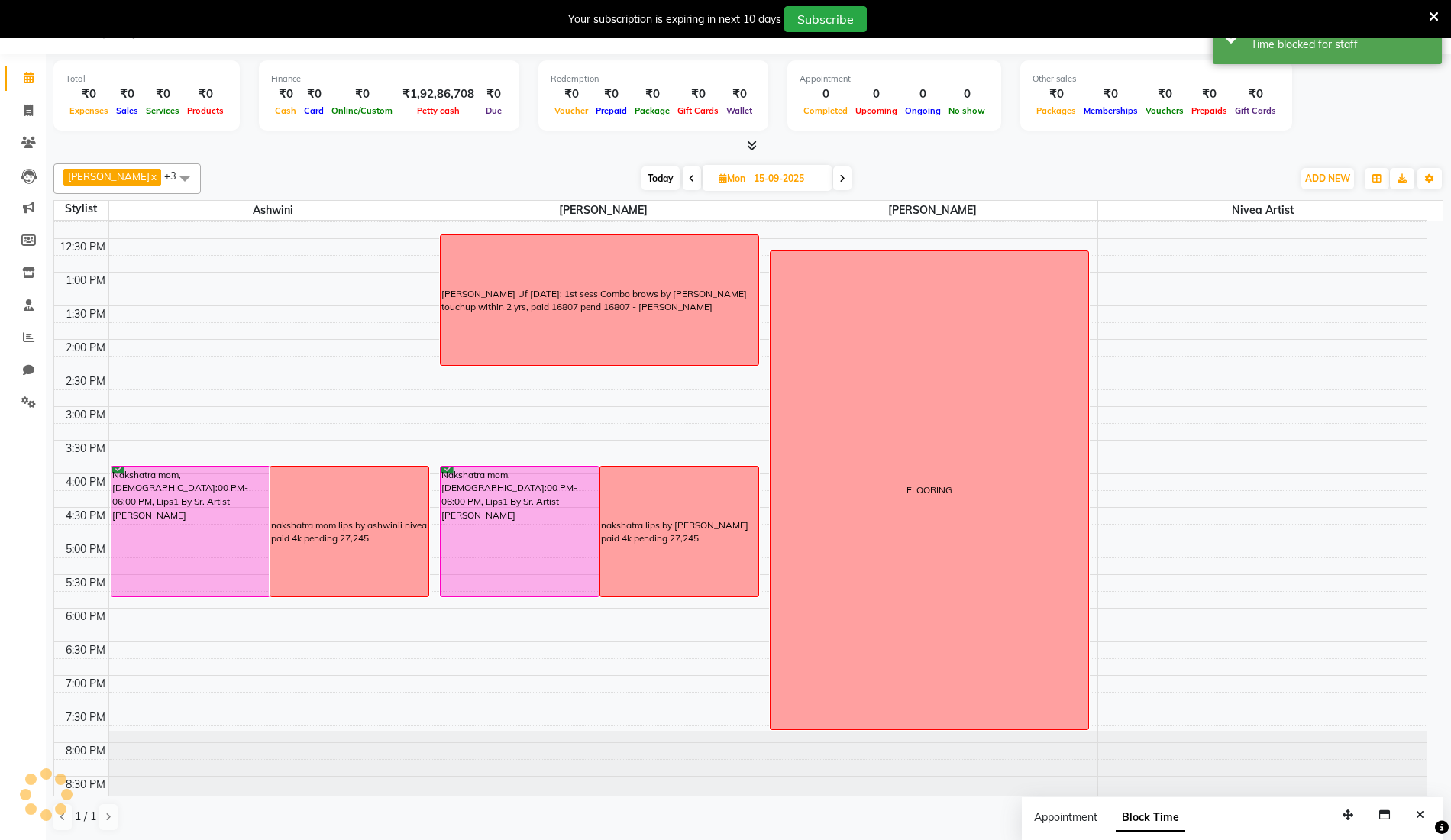
scroll to position [0, 0]
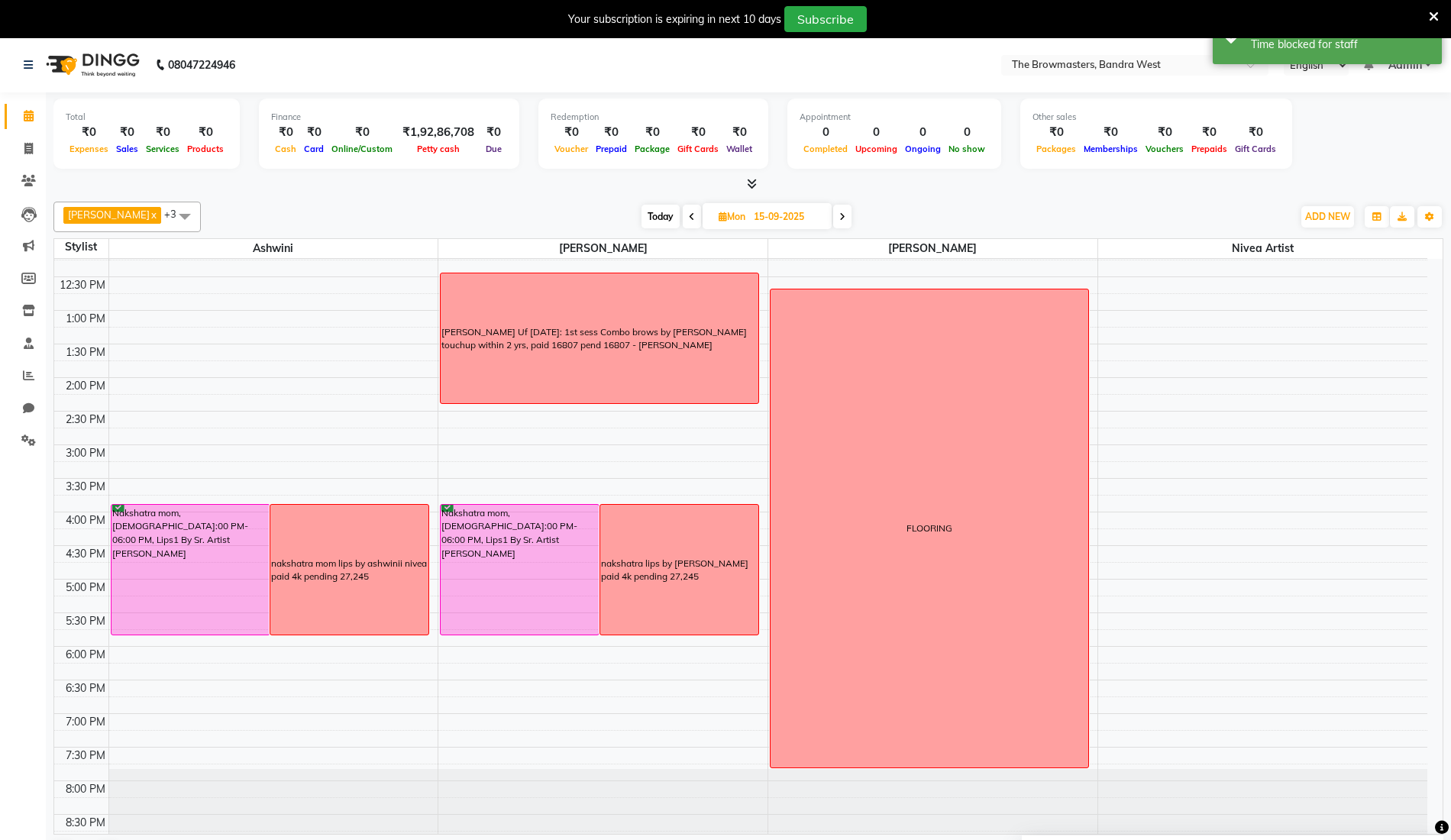
click at [695, 214] on icon at bounding box center [692, 216] width 6 height 9
type input "[DATE]"
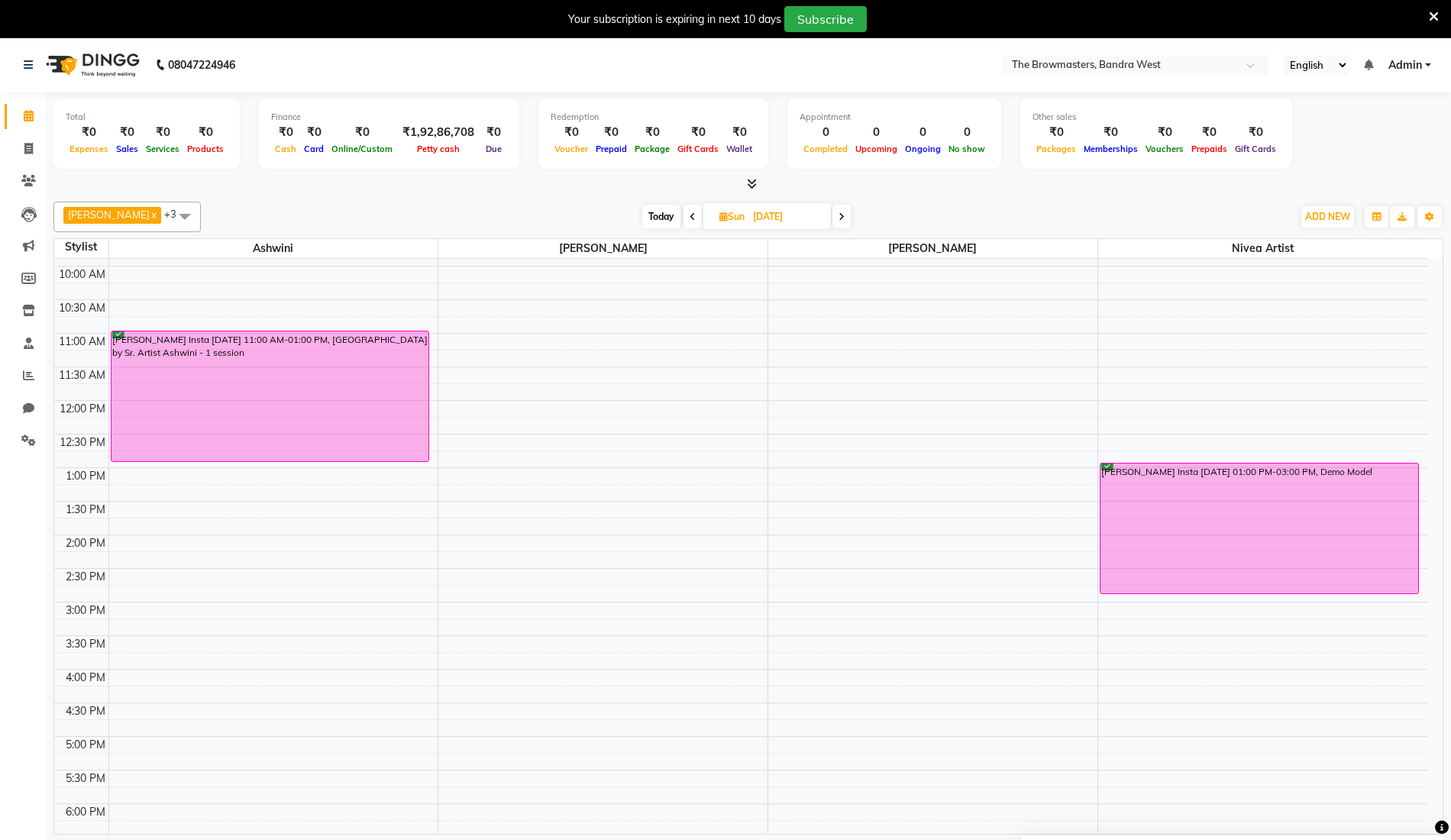
scroll to position [127, 0]
click at [804, 317] on div "8:00 AM 8:30 AM 9:00 AM 9:30 AM 10:00 AM 10:30 AM 11:00 AM 11:30 AM 12:00 PM 12…" at bounding box center [741, 568] width 1373 height 873
select select "64308"
select select "645"
select select "tentative"
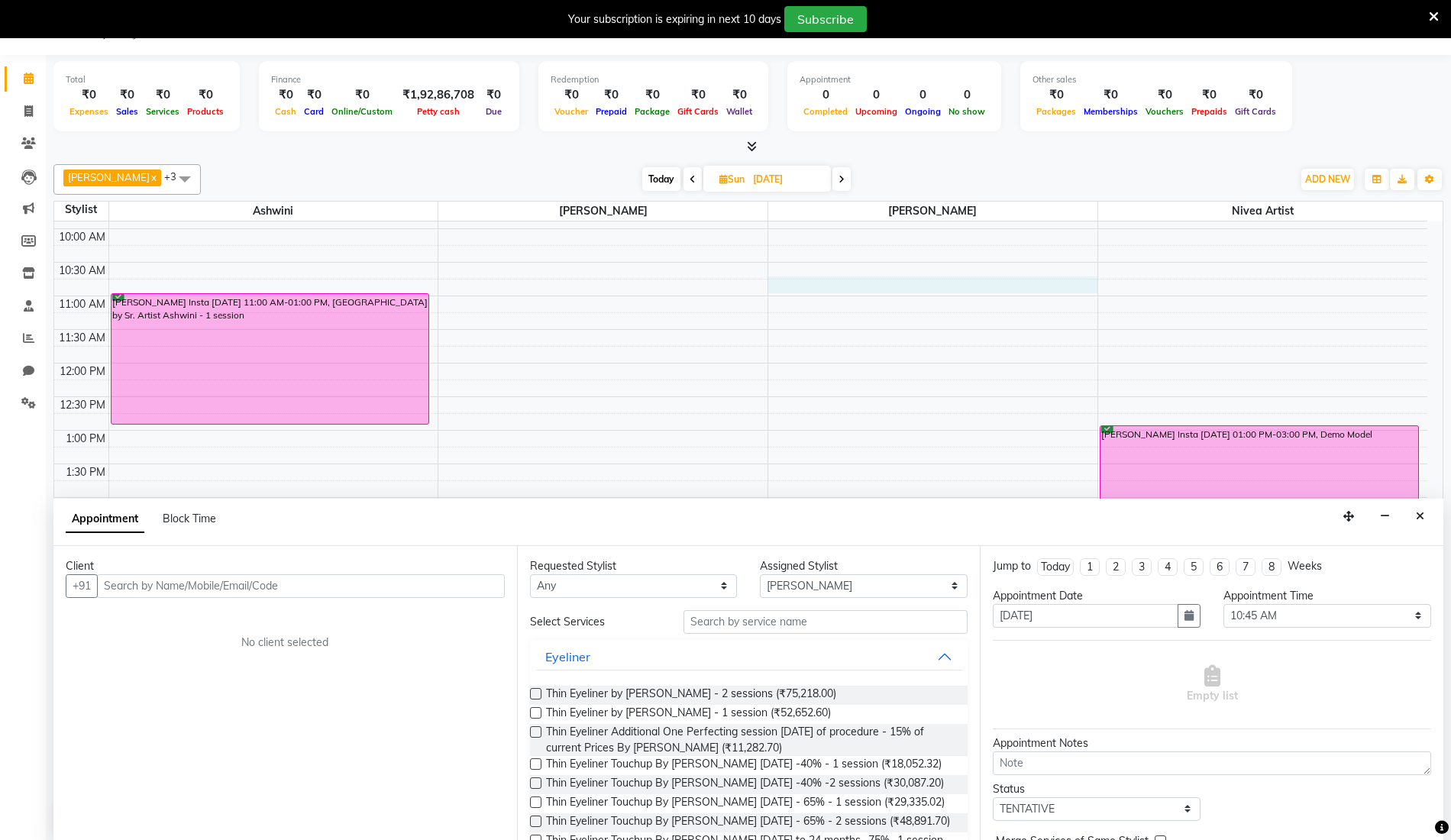
scroll to position [38, 0]
click at [202, 515] on span "Block Time" at bounding box center [189, 517] width 54 height 14
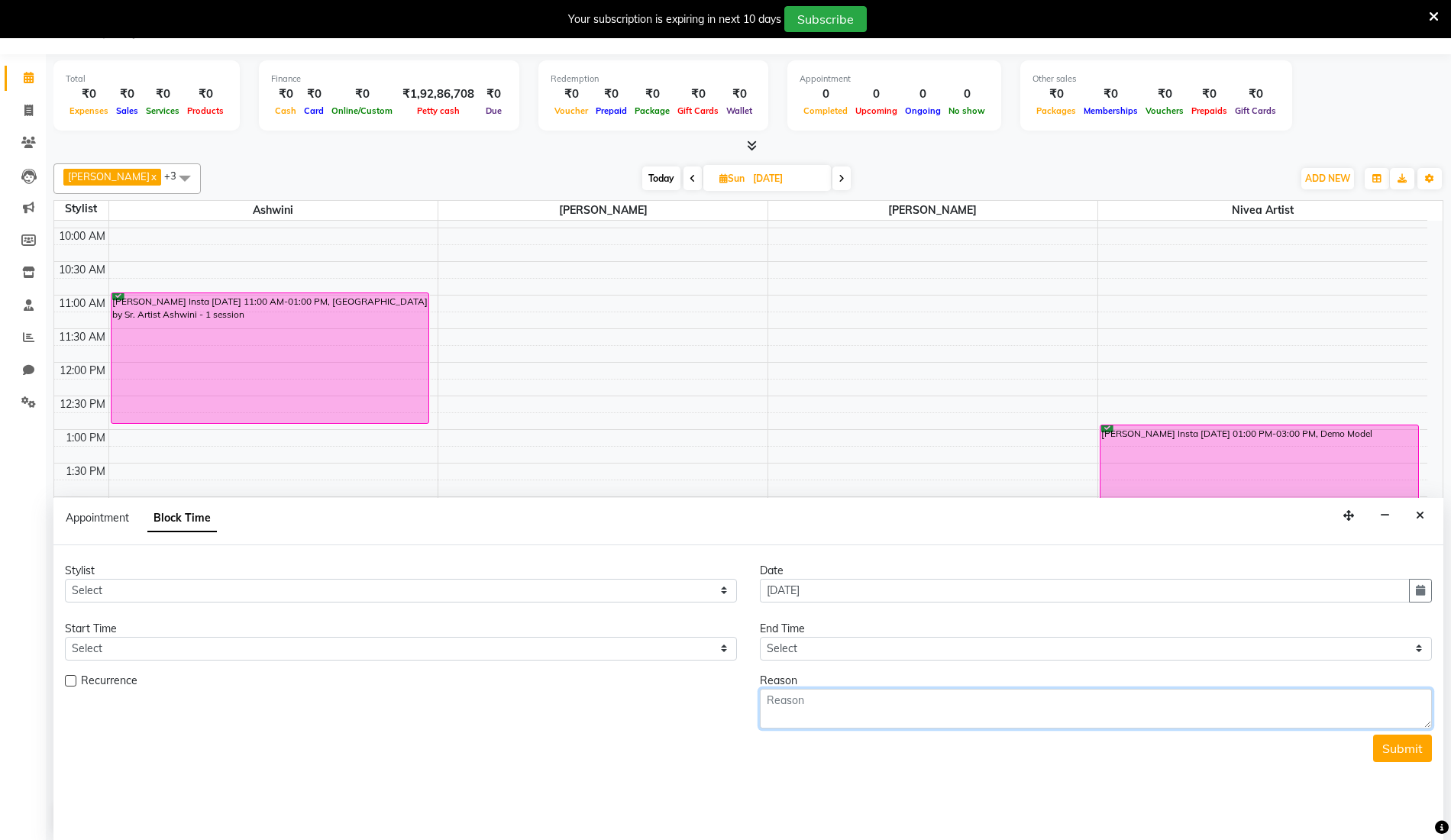
click at [810, 706] on textarea at bounding box center [1096, 709] width 672 height 40
type textarea "FLOORING"
click at [325, 644] on select "Select" at bounding box center [401, 648] width 672 height 24
click at [663, 183] on span "Today" at bounding box center [661, 179] width 38 height 24
type input "[DATE]"
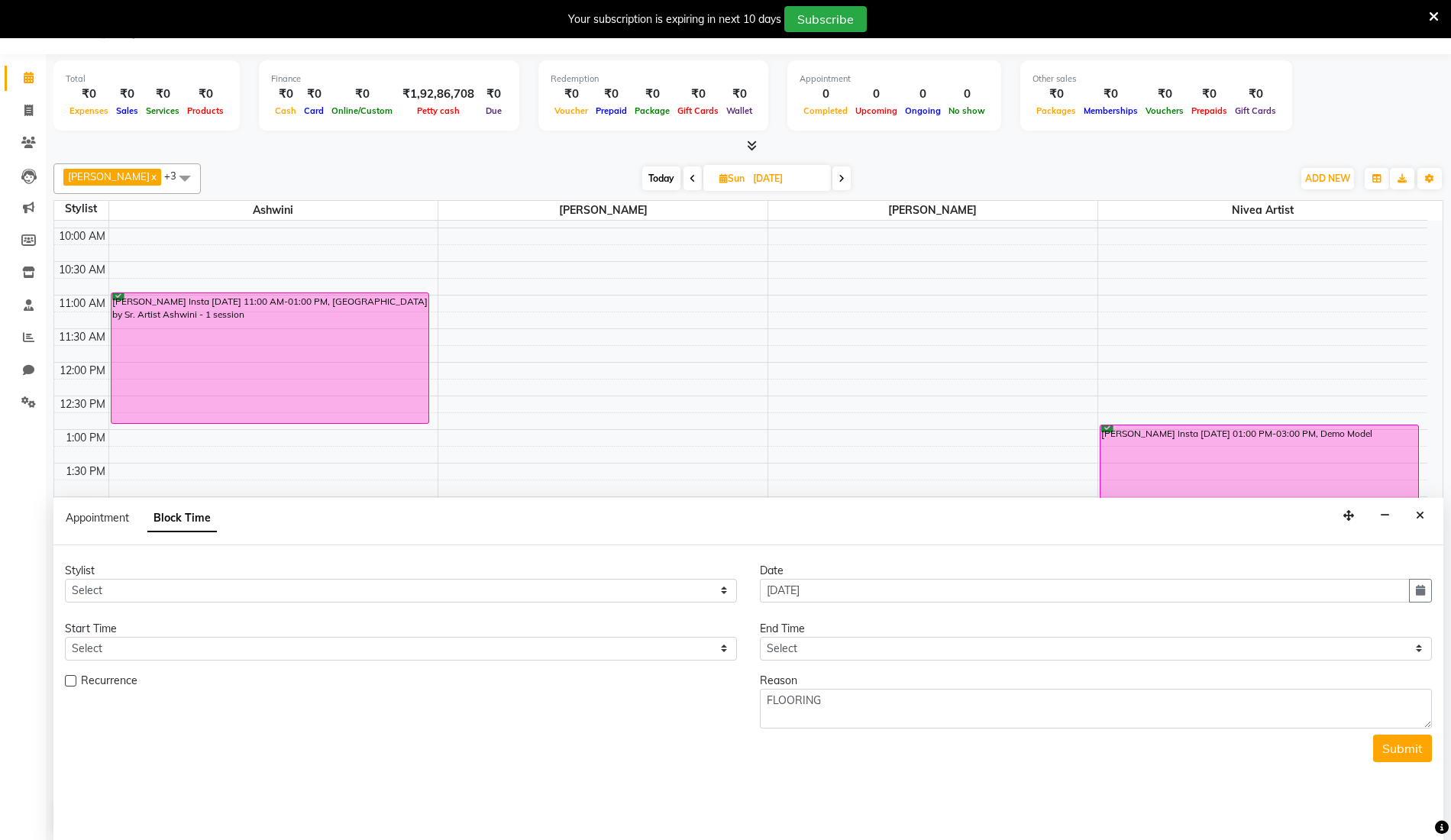
type input "[DATE]"
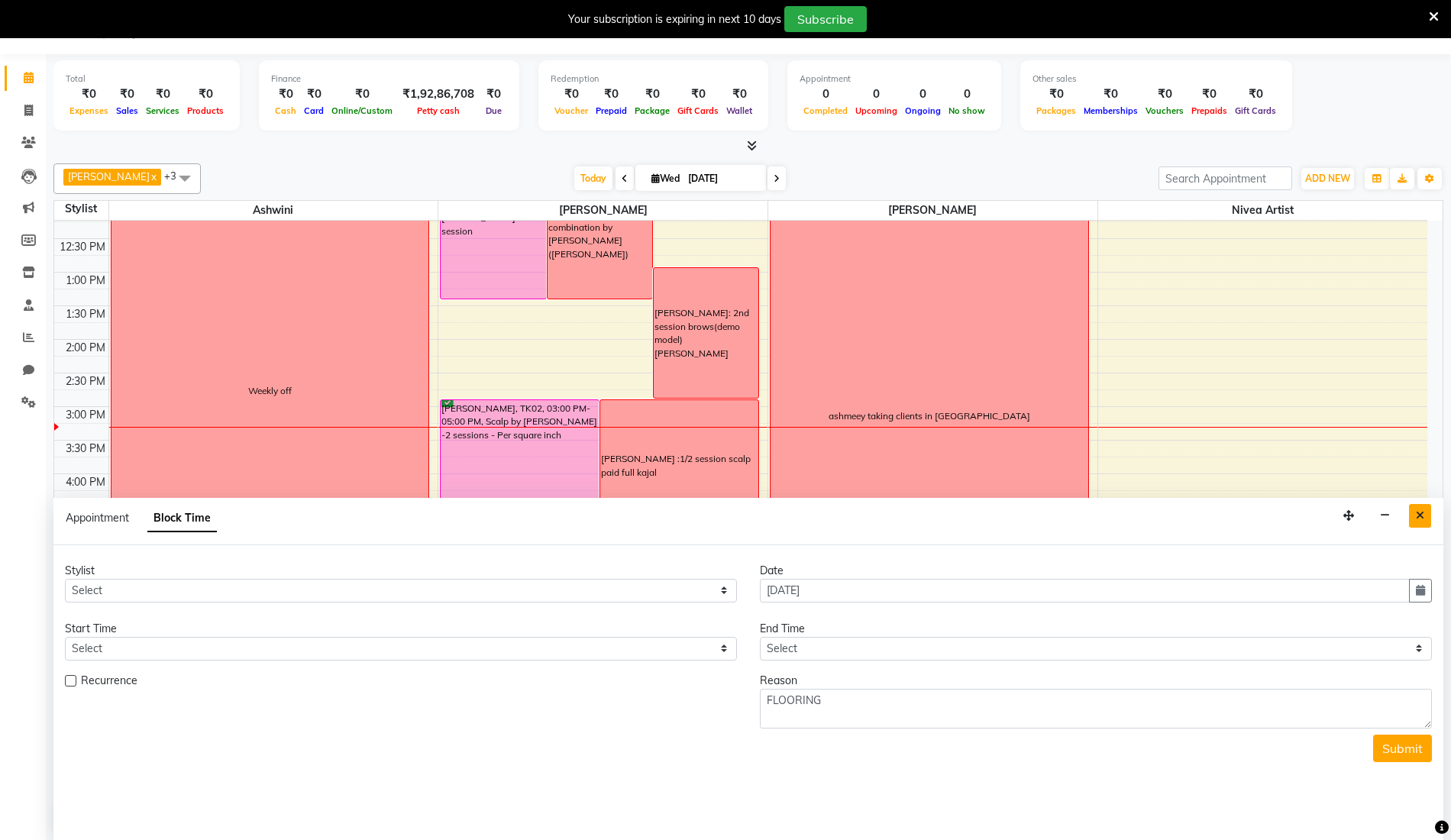
click at [1421, 516] on icon "Close" at bounding box center [1420, 515] width 8 height 10
